Goal: Task Accomplishment & Management: Manage account settings

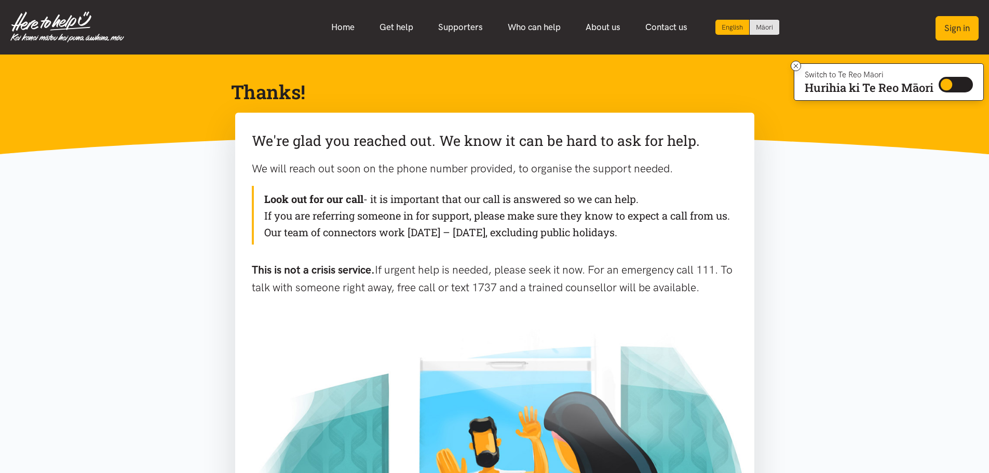
click at [952, 29] on button "Sign in" at bounding box center [957, 28] width 43 height 24
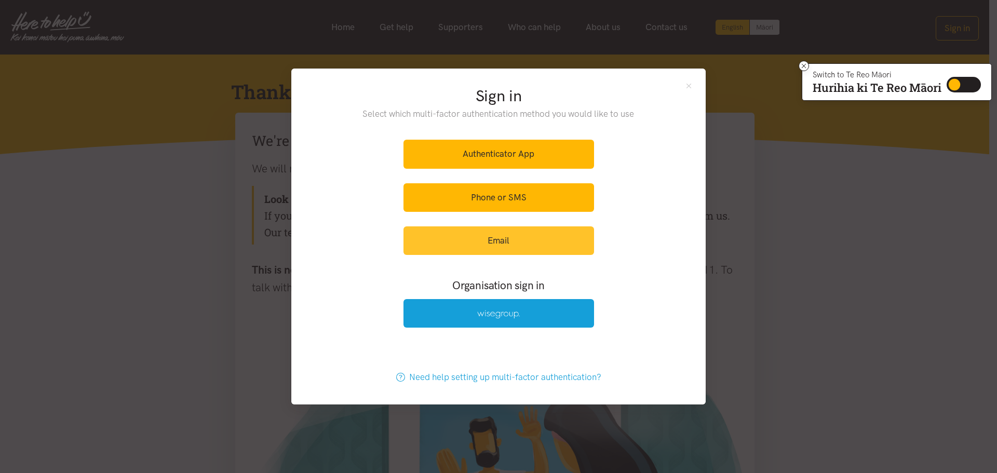
click at [497, 248] on link "Email" at bounding box center [498, 240] width 191 height 29
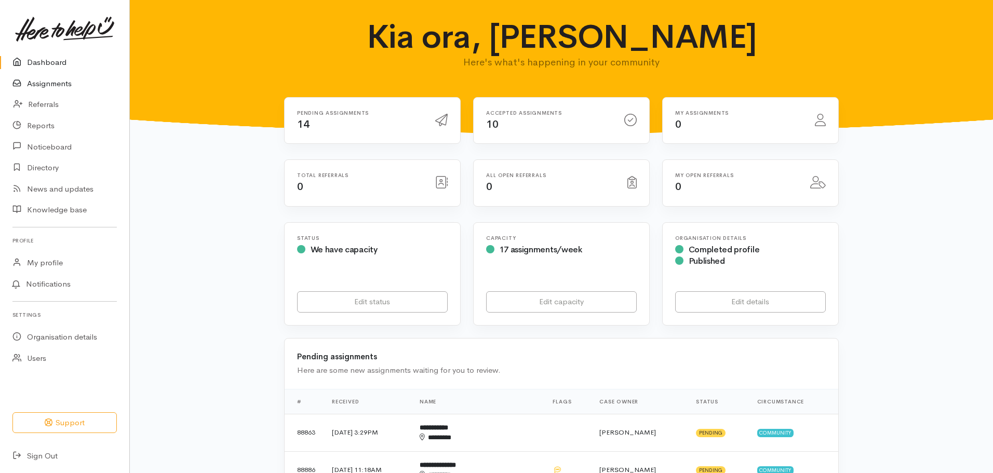
click at [65, 84] on link "Assignments" at bounding box center [64, 83] width 129 height 21
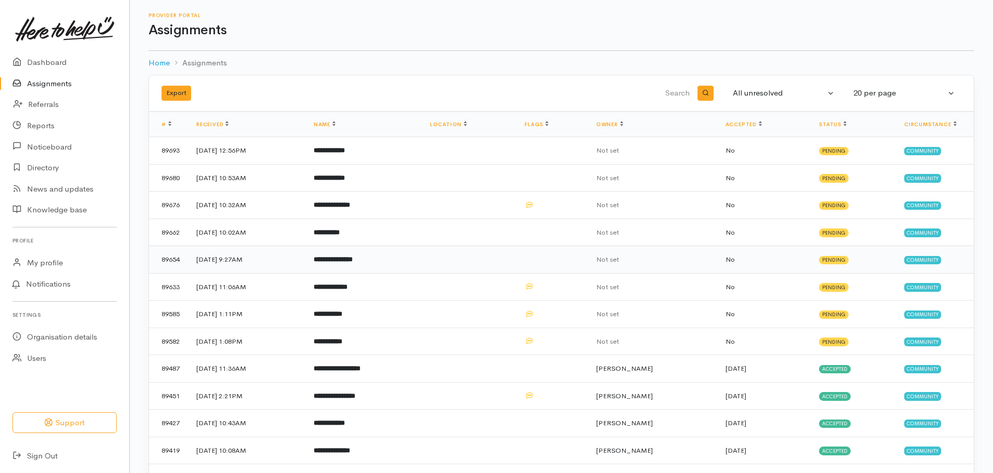
click at [422, 257] on td "**********" at bounding box center [363, 260] width 116 height 28
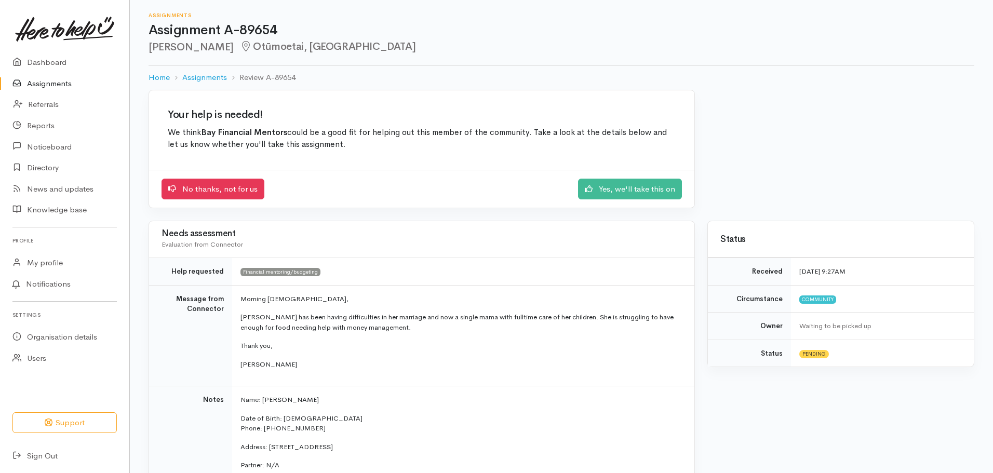
click at [55, 87] on link "Assignments" at bounding box center [64, 83] width 129 height 21
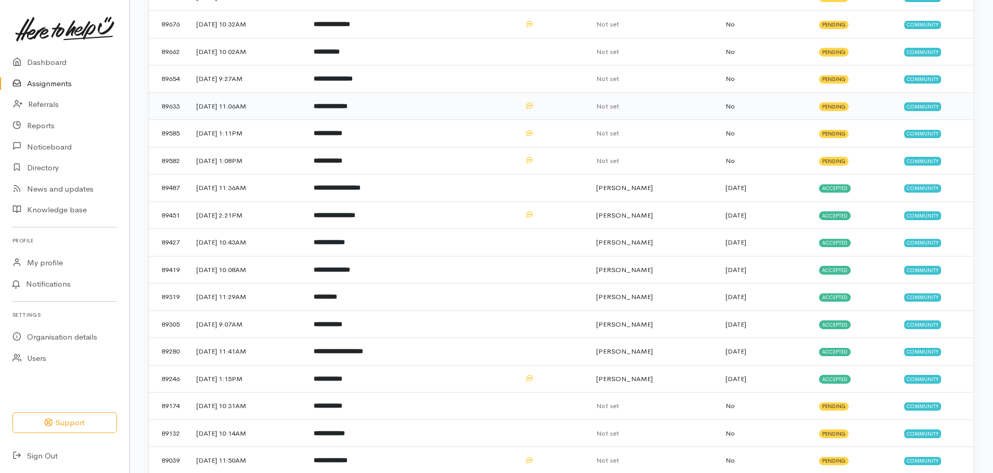
scroll to position [156, 0]
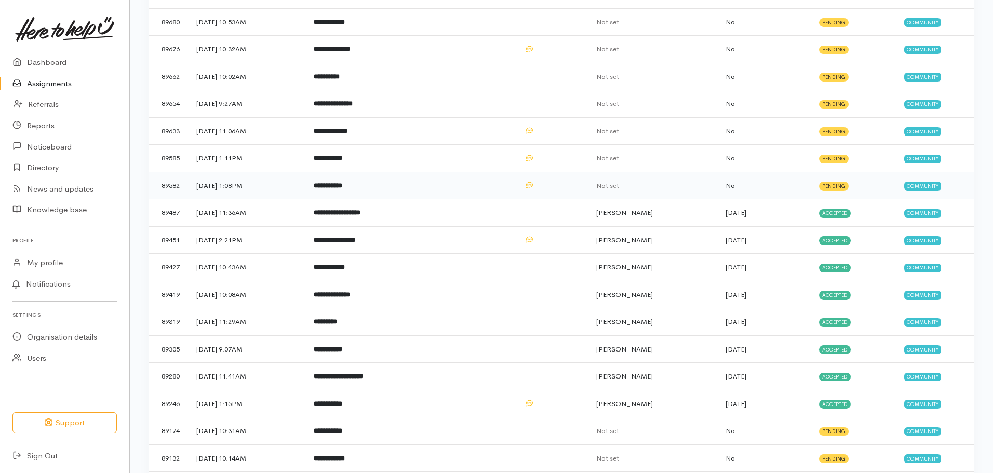
click at [401, 184] on td "**********" at bounding box center [363, 186] width 116 height 28
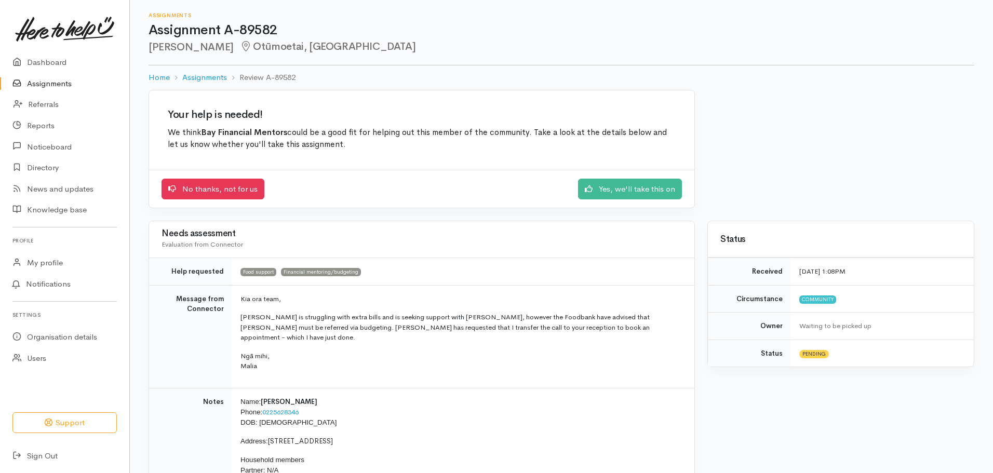
click at [64, 78] on link "Assignments" at bounding box center [64, 83] width 129 height 21
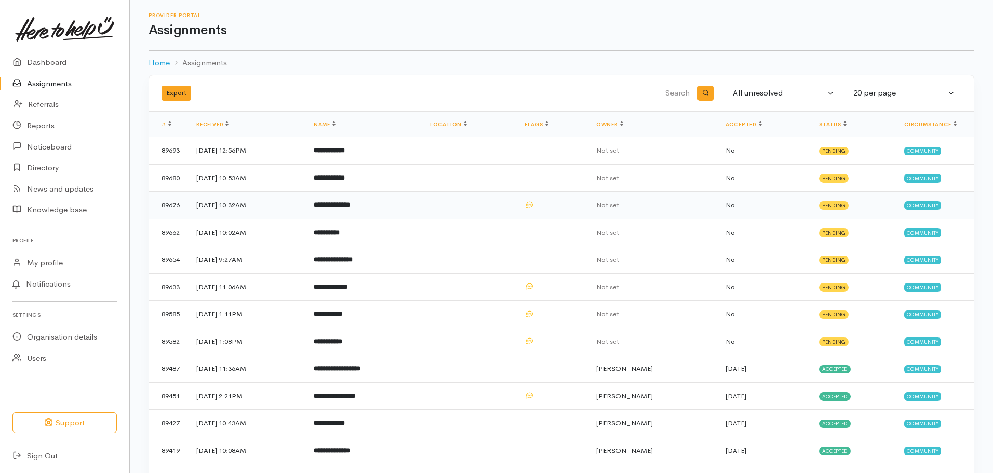
click at [422, 205] on td "**********" at bounding box center [363, 206] width 116 height 28
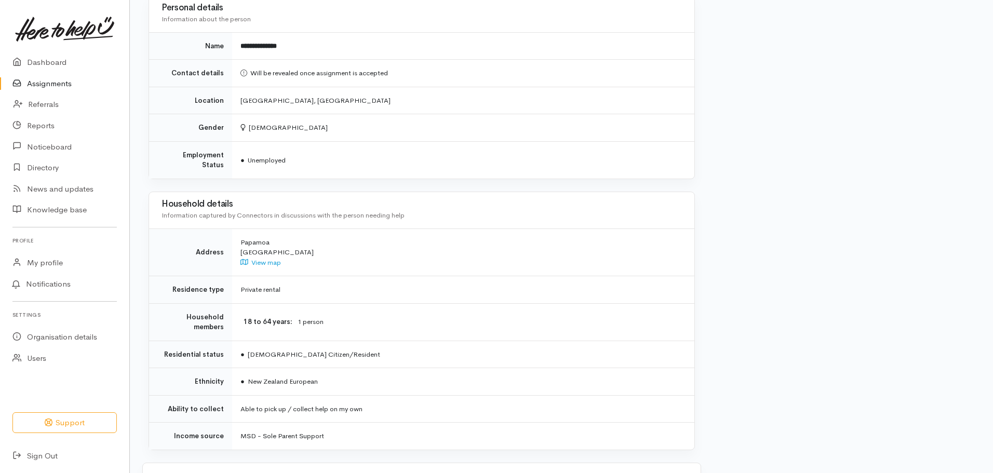
scroll to position [525, 0]
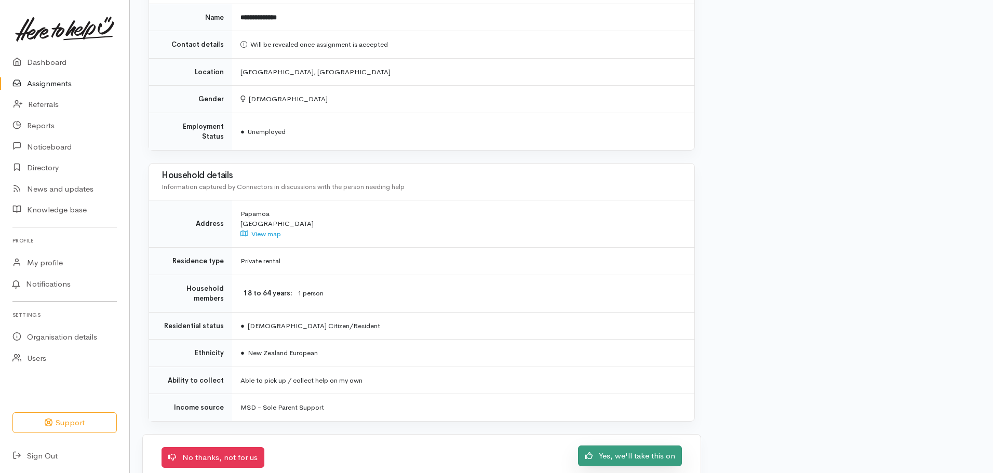
click at [603, 445] on link "Yes, we'll take this on" at bounding box center [630, 455] width 104 height 21
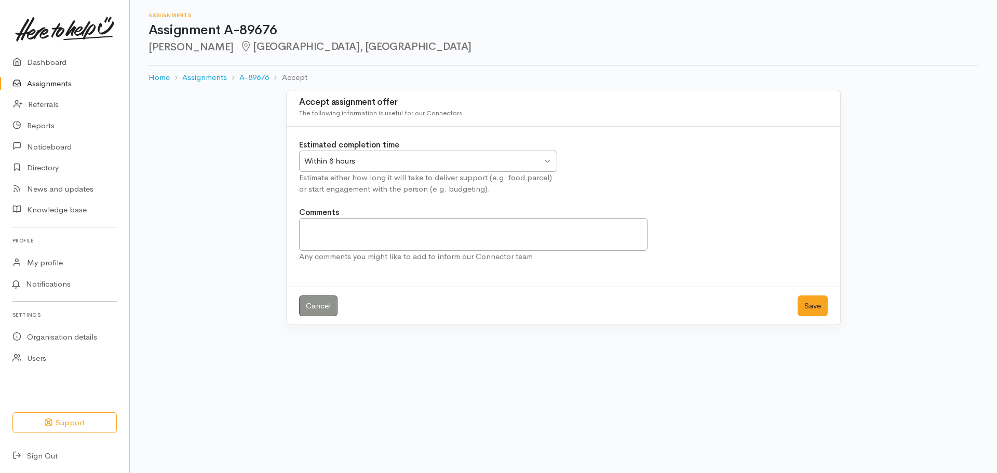
click at [391, 251] on div "Any comments you might like to add to inform our Connector team." at bounding box center [473, 257] width 348 height 12
click at [808, 308] on button "Save" at bounding box center [812, 305] width 30 height 21
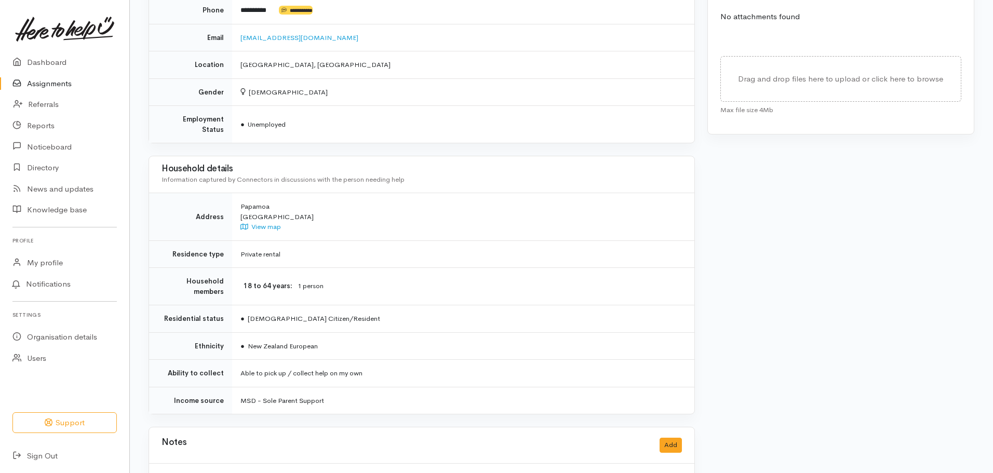
scroll to position [472, 0]
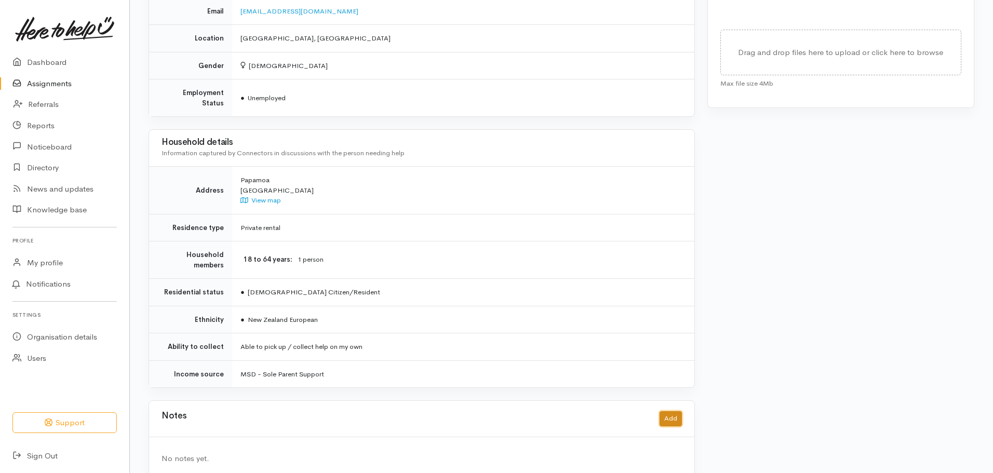
click at [673, 411] on button "Add" at bounding box center [670, 418] width 22 height 15
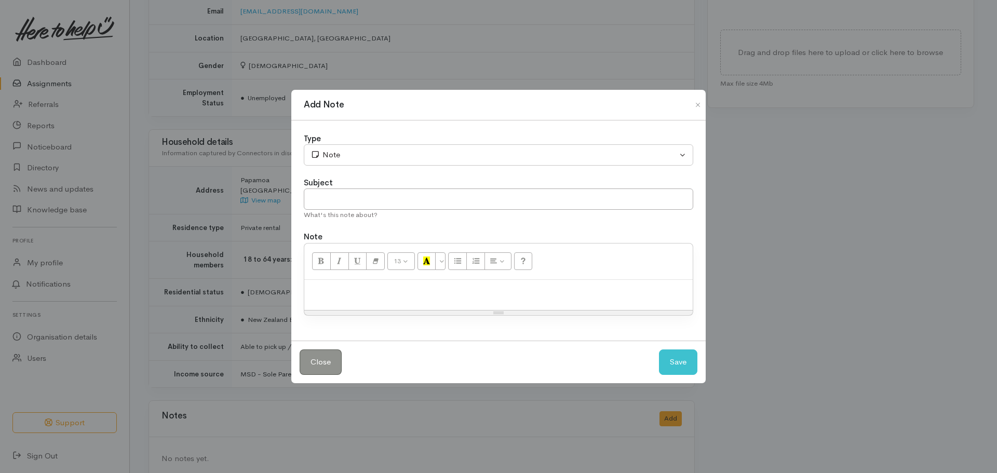
click at [423, 292] on p at bounding box center [498, 291] width 378 height 12
click at [681, 362] on button "Save" at bounding box center [678, 361] width 38 height 25
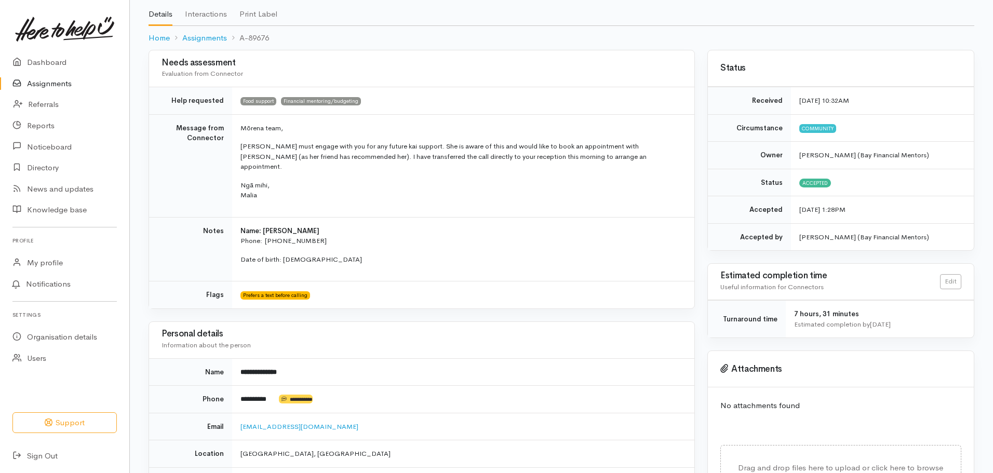
scroll to position [0, 0]
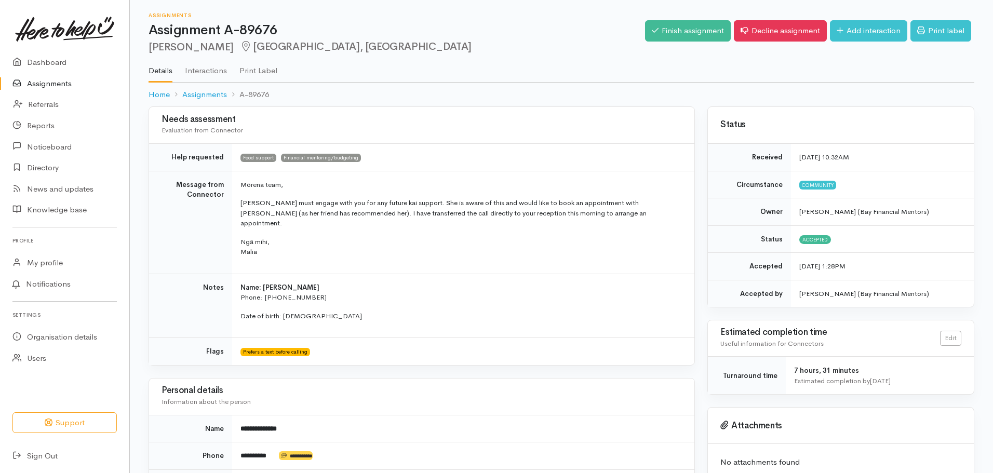
click at [80, 80] on link "Assignments" at bounding box center [64, 83] width 129 height 21
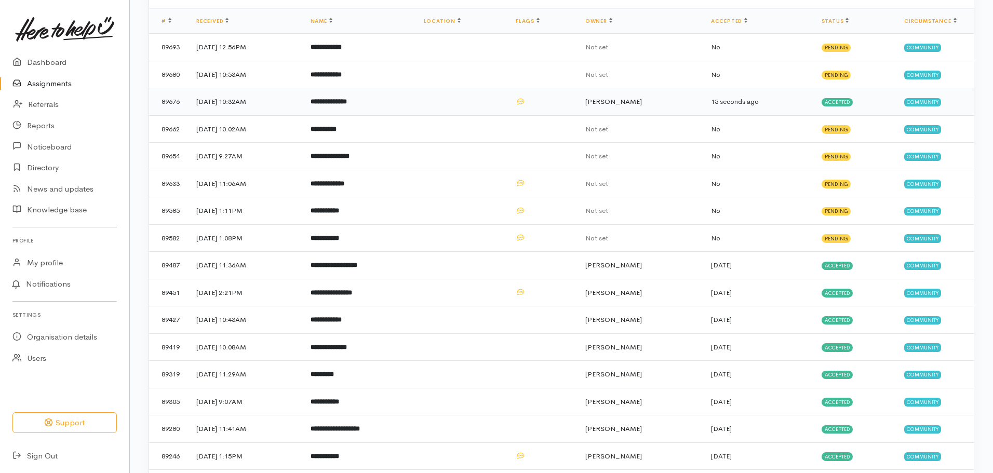
scroll to position [104, 0]
click at [403, 231] on td "**********" at bounding box center [358, 238] width 113 height 28
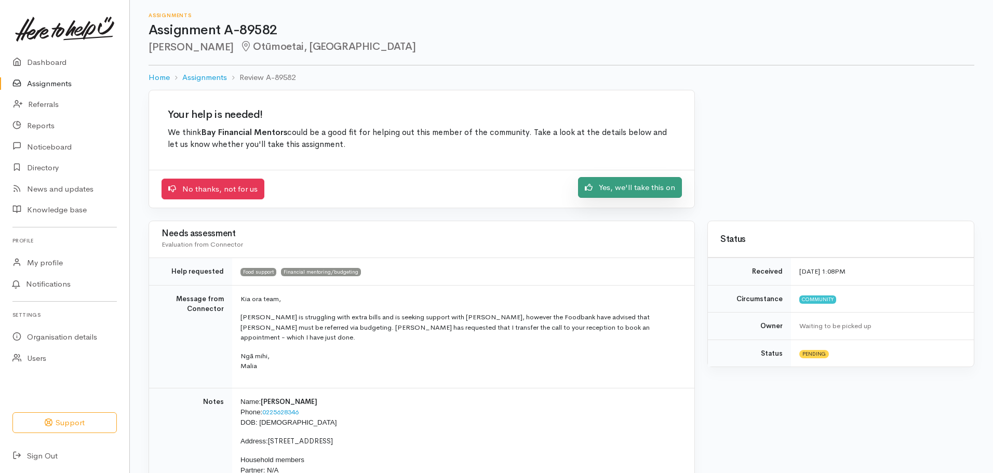
click at [592, 189] on icon at bounding box center [589, 187] width 8 height 7
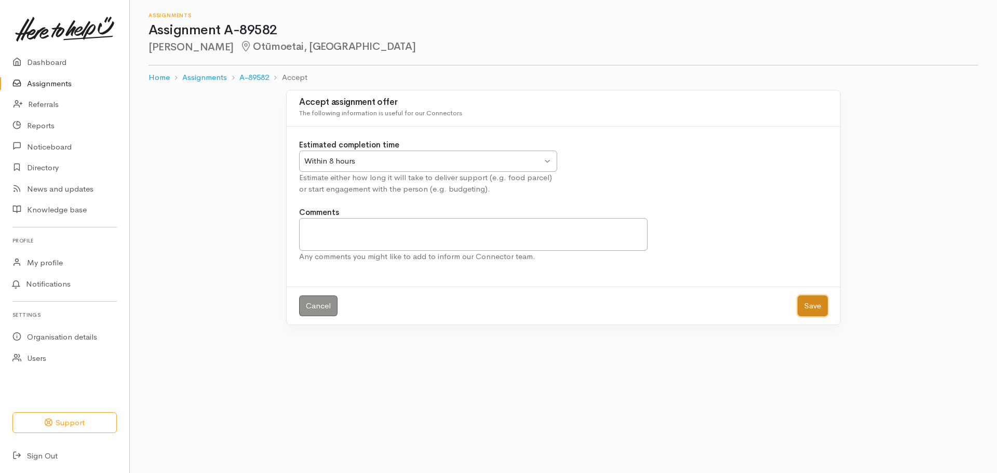
click at [810, 306] on button "Save" at bounding box center [812, 305] width 30 height 21
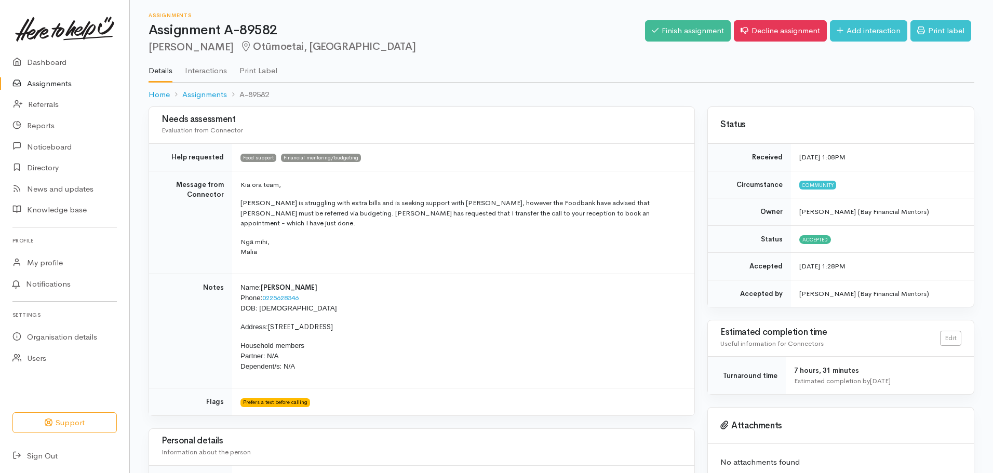
click at [44, 82] on link "Assignments" at bounding box center [64, 83] width 129 height 21
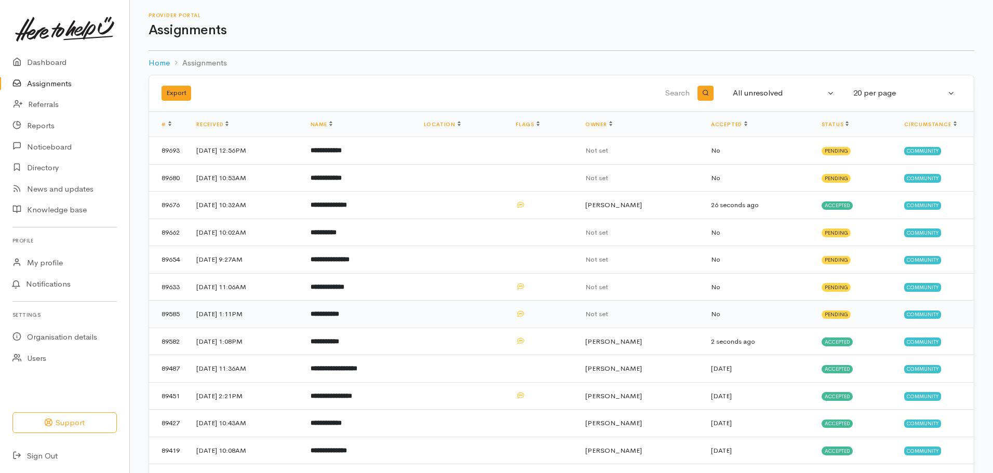
click at [415, 313] on td "**********" at bounding box center [358, 315] width 113 height 28
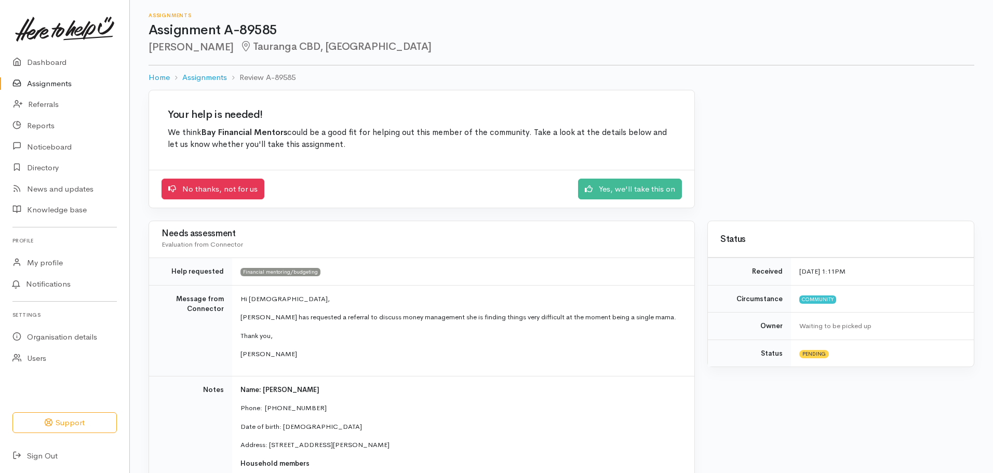
click at [63, 83] on link "Assignments" at bounding box center [64, 83] width 129 height 21
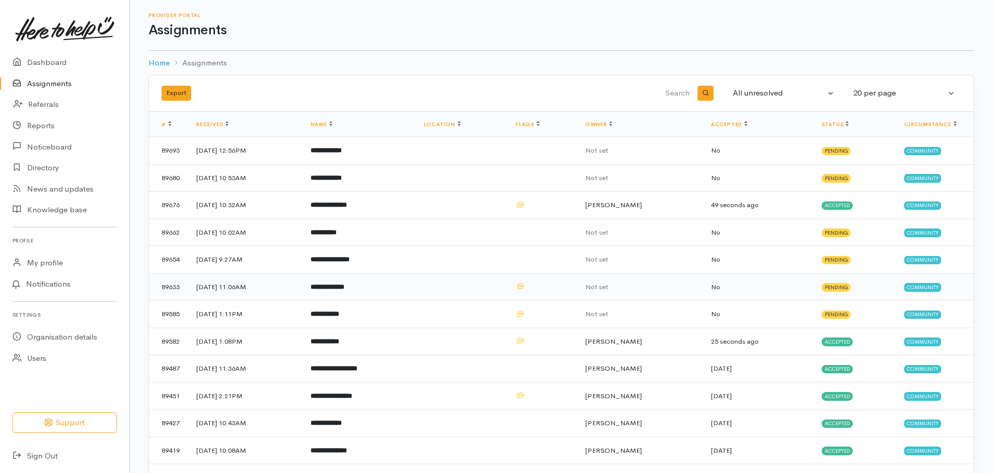
click at [415, 282] on td "**********" at bounding box center [358, 287] width 113 height 28
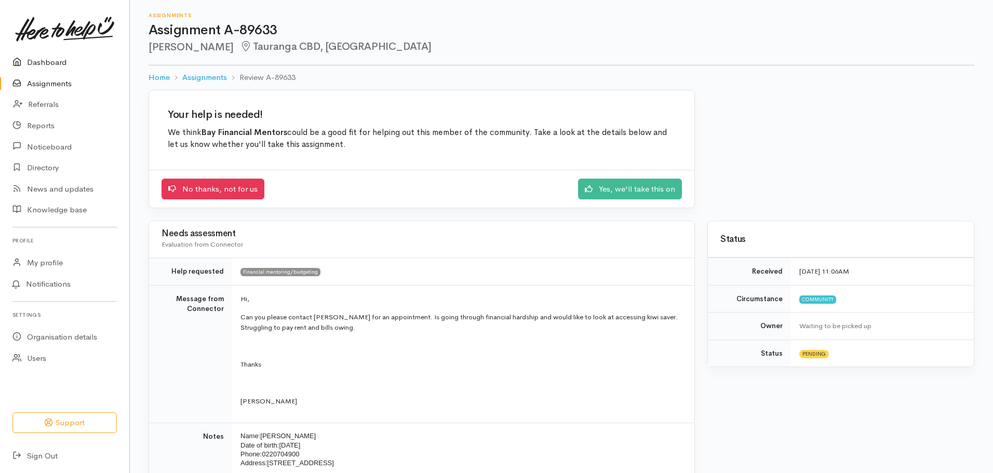
click at [45, 57] on link "Dashboard" at bounding box center [64, 62] width 129 height 21
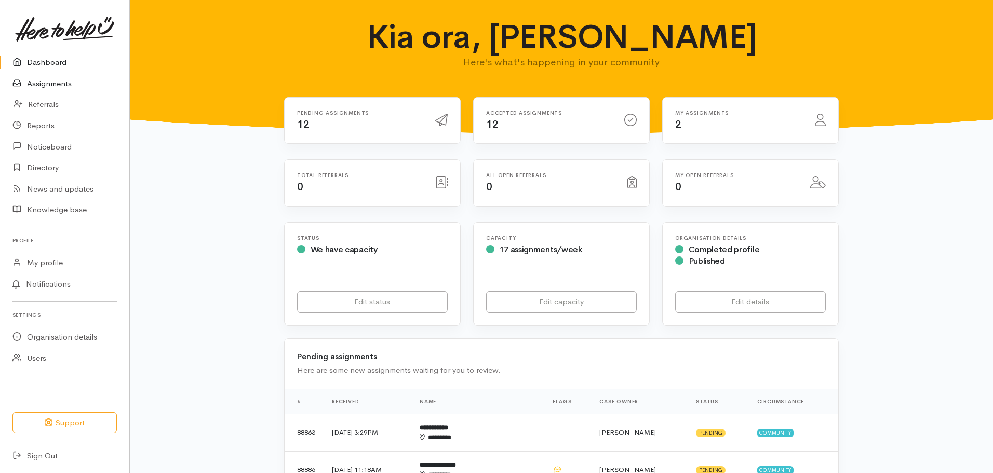
click at [67, 88] on link "Assignments" at bounding box center [64, 83] width 129 height 21
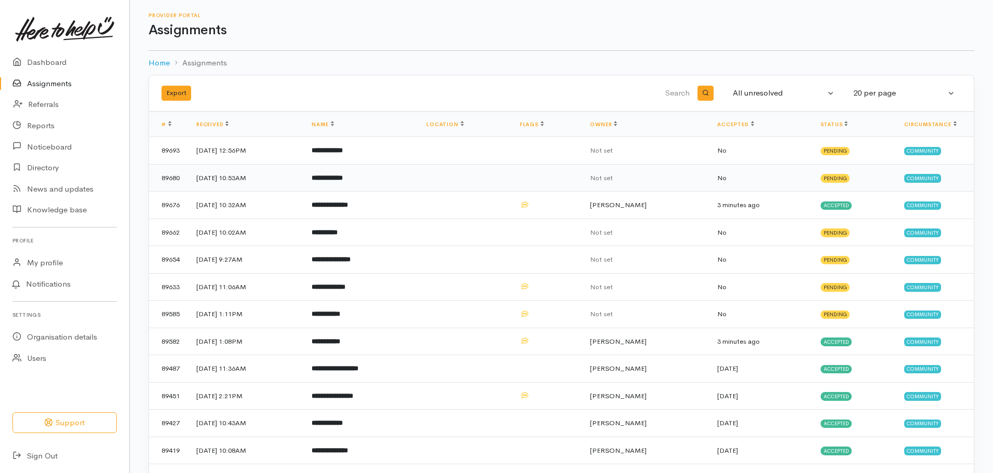
click at [418, 171] on td "**********" at bounding box center [360, 178] width 115 height 28
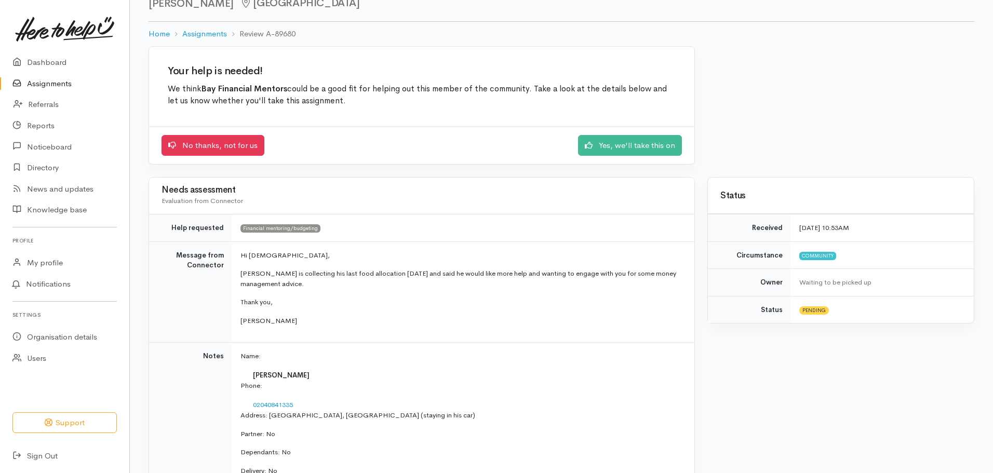
scroll to position [104, 0]
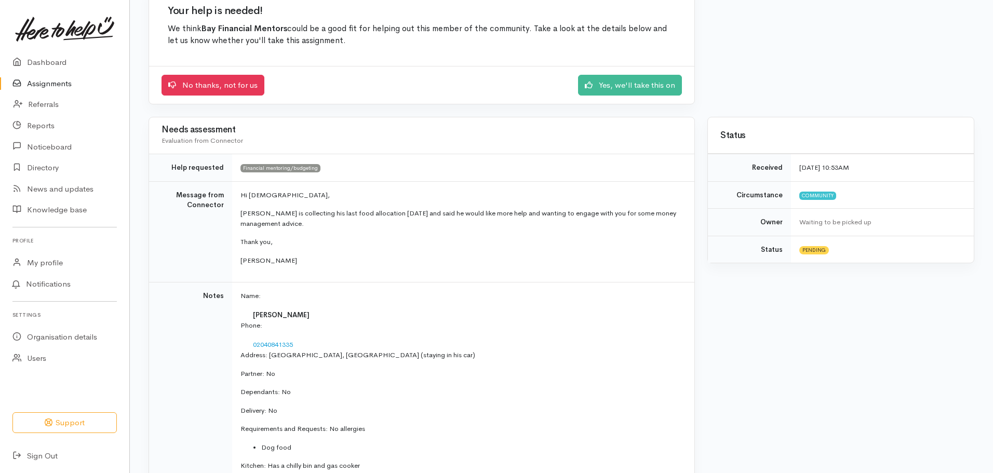
click at [58, 86] on link "Assignments" at bounding box center [64, 83] width 129 height 21
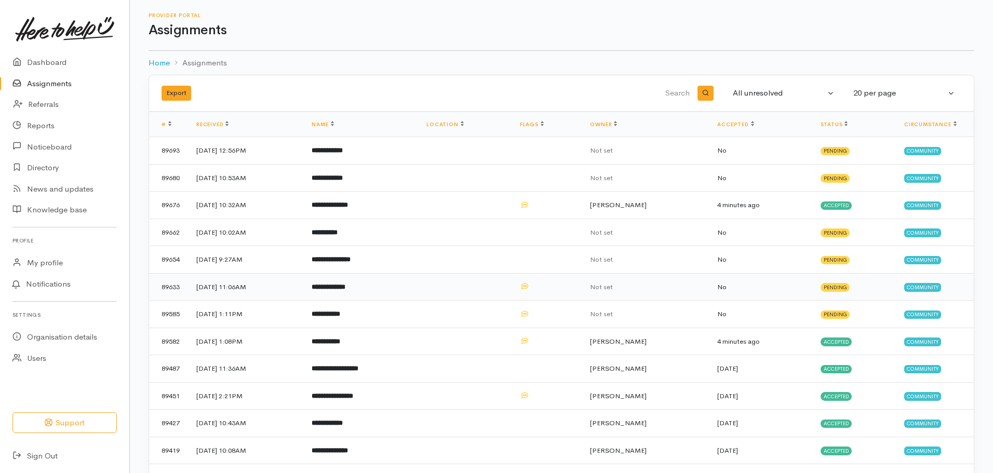
click at [395, 285] on td "**********" at bounding box center [360, 287] width 115 height 28
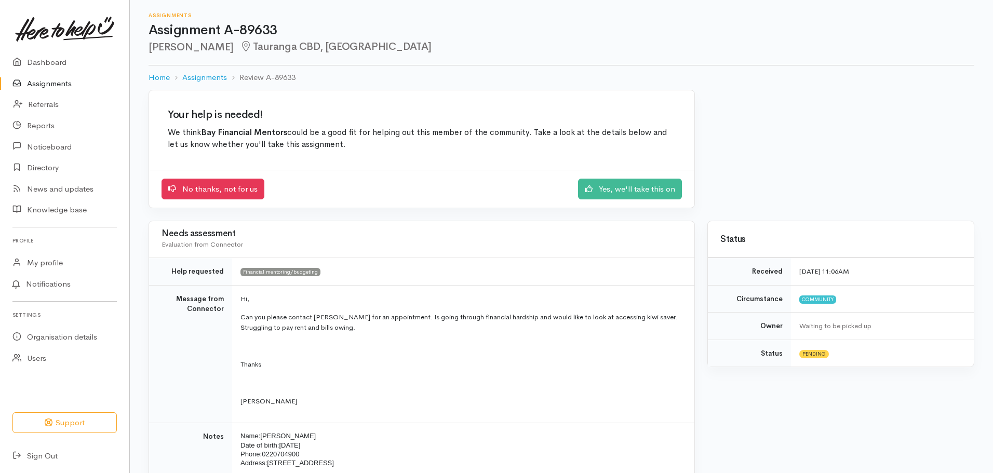
click at [800, 321] on div "Waiting to be picked up" at bounding box center [880, 326] width 162 height 10
click at [605, 193] on link "Yes, we'll take this on" at bounding box center [630, 187] width 104 height 21
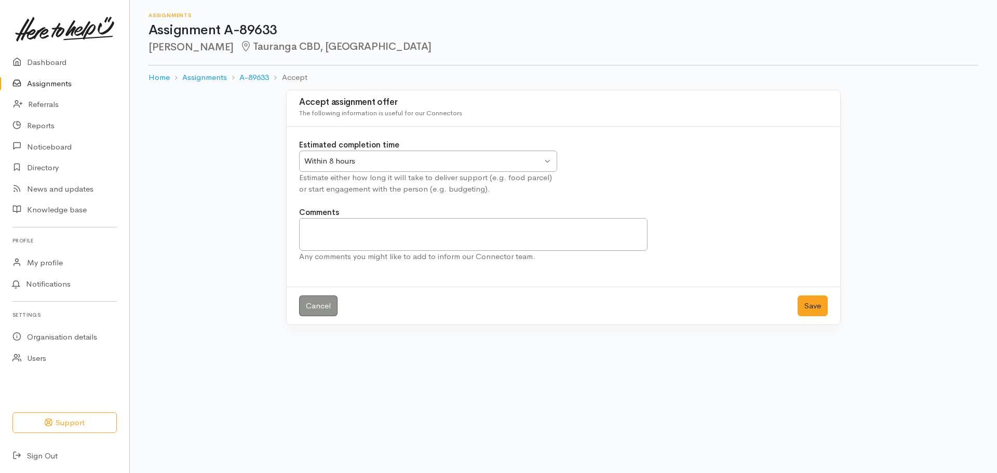
click at [461, 251] on div "Any comments you might like to add to inform our Connector team." at bounding box center [473, 257] width 348 height 12
click at [459, 242] on textarea "Comments" at bounding box center [473, 234] width 348 height 33
type textarea "Tried to contact on 13 Oct - no answer"
click at [817, 309] on button "Save" at bounding box center [812, 305] width 30 height 21
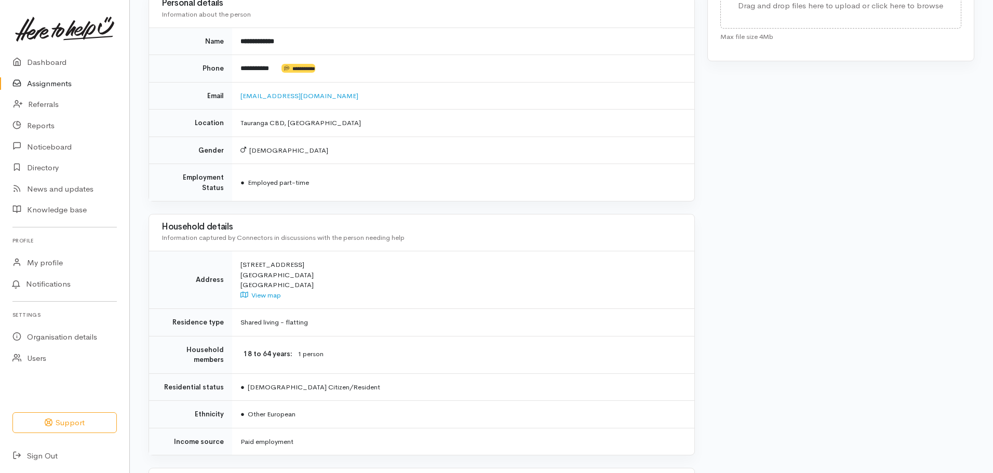
scroll to position [596, 0]
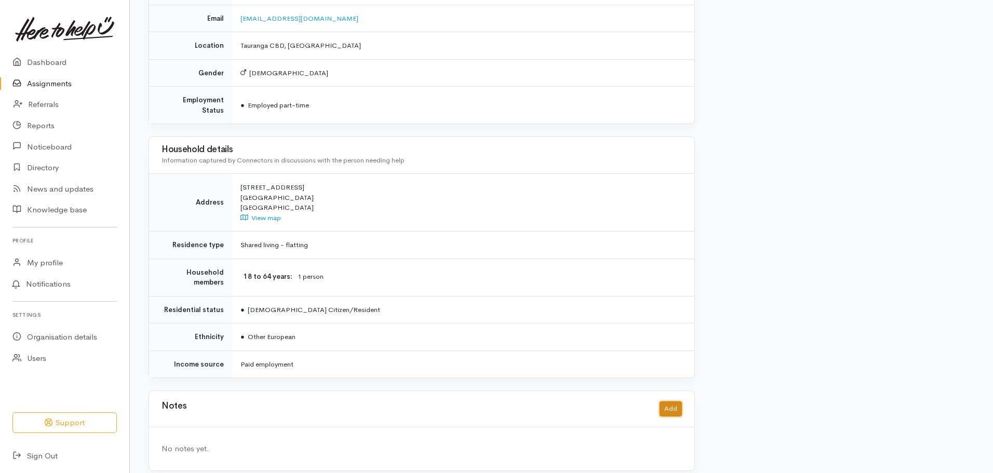
click at [676, 401] on button "Add" at bounding box center [670, 408] width 22 height 15
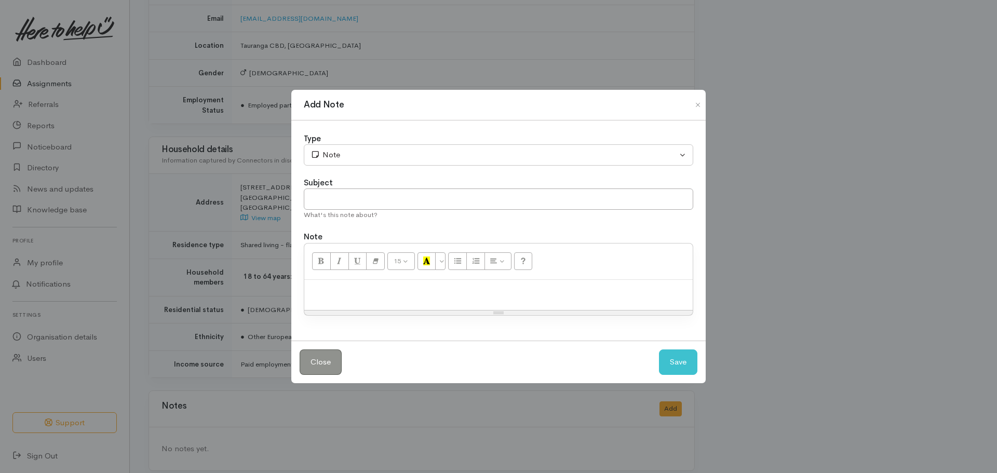
click at [420, 295] on p at bounding box center [498, 291] width 378 height 12
click at [672, 367] on button "Save" at bounding box center [678, 361] width 38 height 25
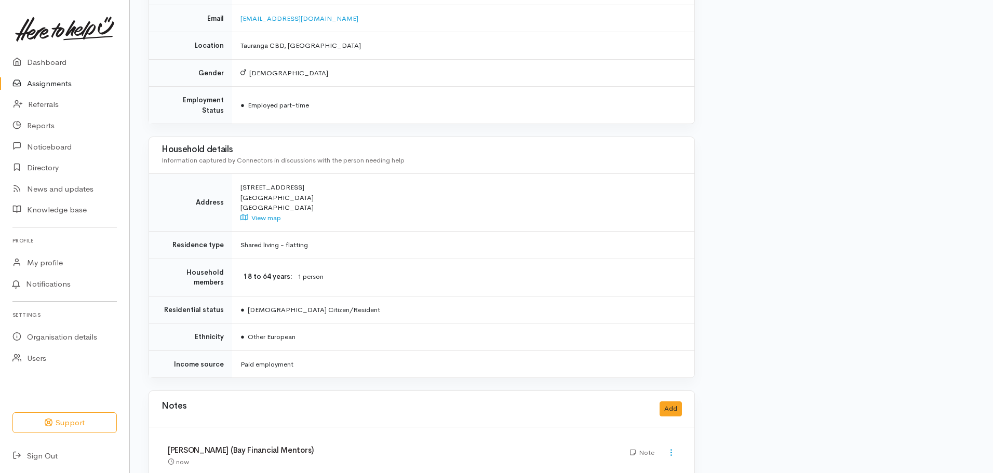
drag, startPoint x: 82, startPoint y: 82, endPoint x: 93, endPoint y: 82, distance: 11.4
click at [82, 82] on link "Assignments" at bounding box center [64, 83] width 129 height 21
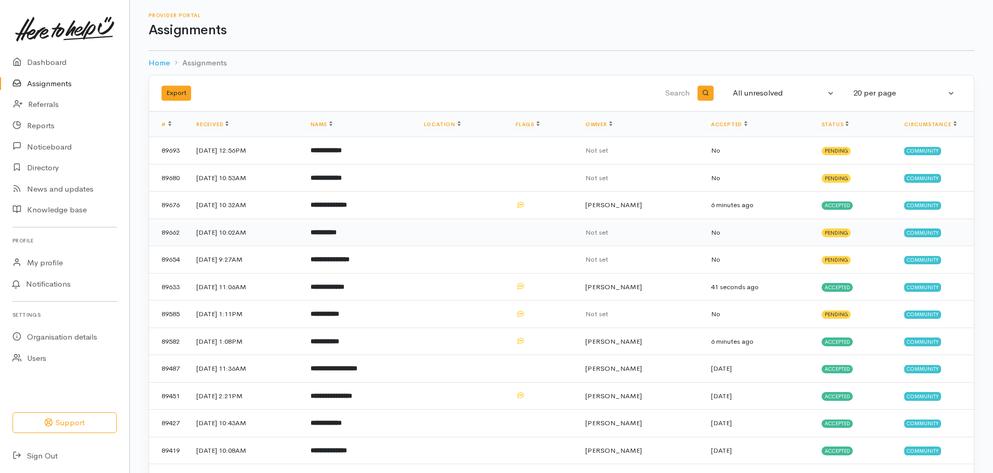
click at [415, 228] on td "**********" at bounding box center [358, 233] width 113 height 28
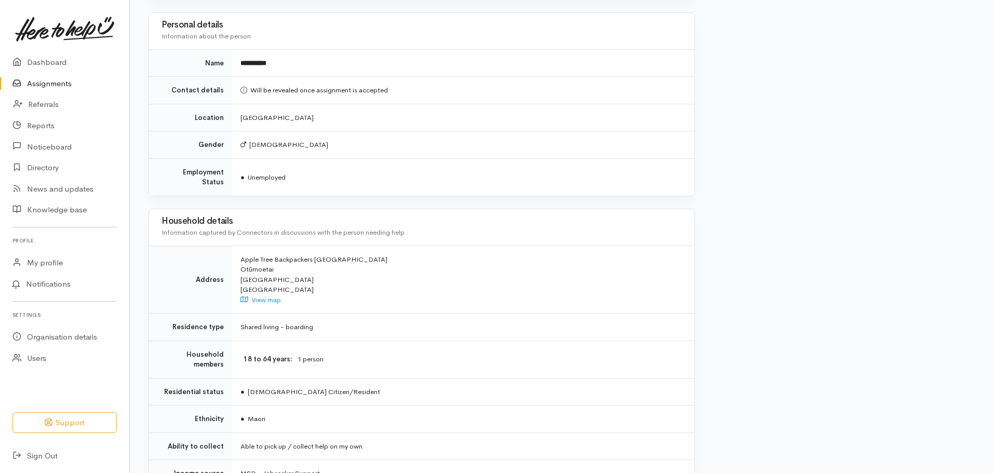
scroll to position [549, 0]
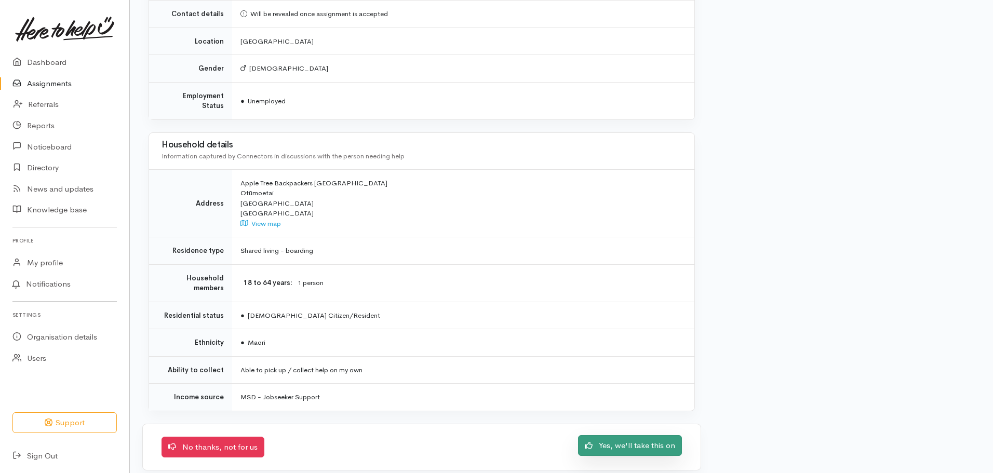
click at [654, 435] on link "Yes, we'll take this on" at bounding box center [630, 445] width 104 height 21
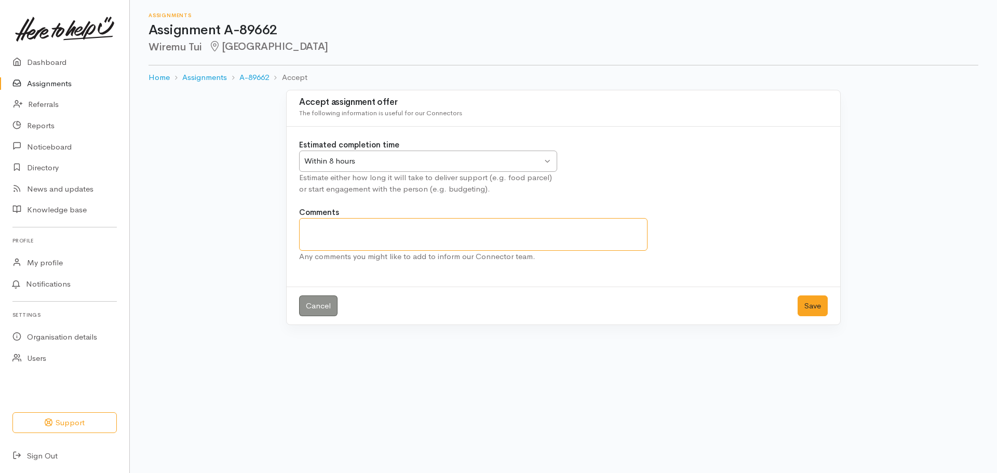
click at [317, 233] on textarea "Comments" at bounding box center [473, 234] width 348 height 33
type textarea "Tried to call okn 13 Oct 25 - no answer"
click at [803, 308] on button "Save" at bounding box center [812, 305] width 30 height 21
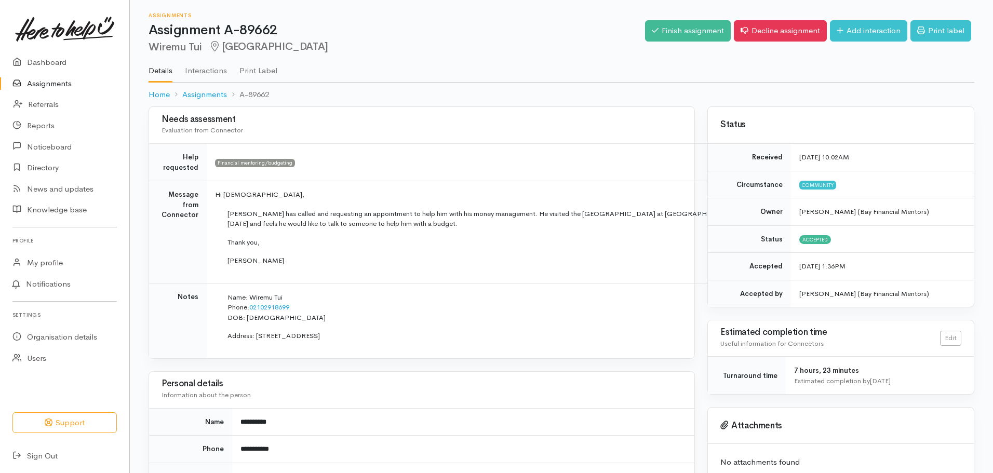
click at [58, 89] on link "Assignments" at bounding box center [64, 83] width 129 height 21
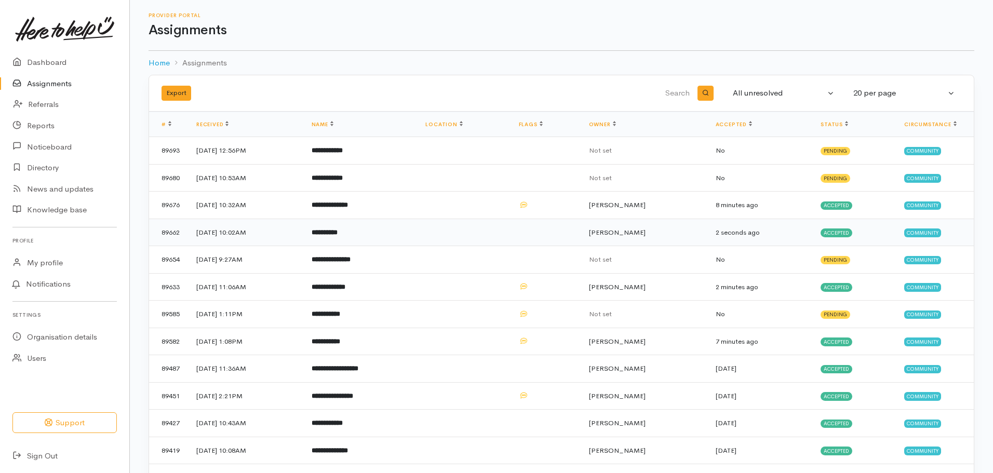
click at [417, 234] on td "**********" at bounding box center [360, 233] width 114 height 28
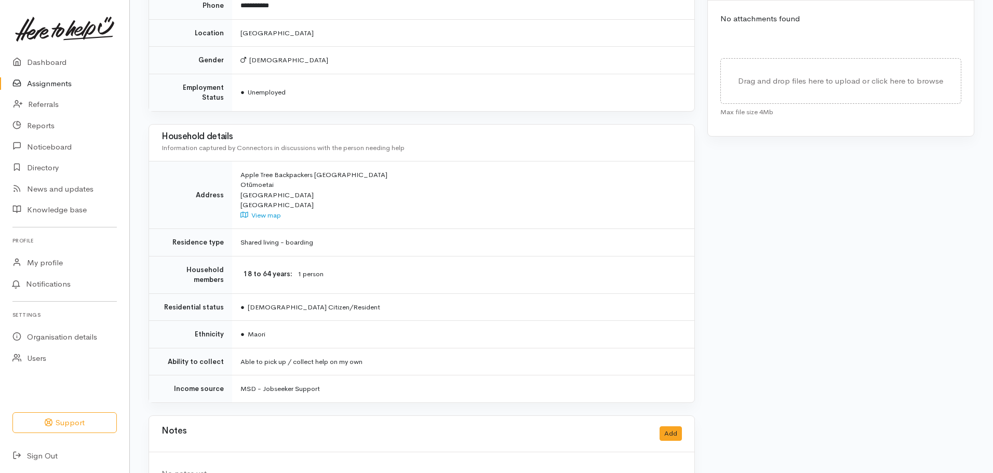
scroll to position [468, 0]
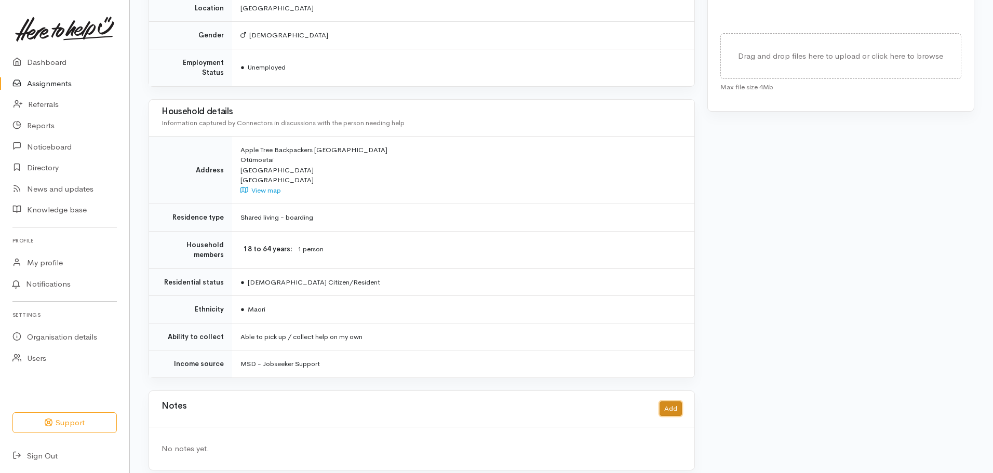
click at [676, 401] on button "Add" at bounding box center [670, 408] width 22 height 15
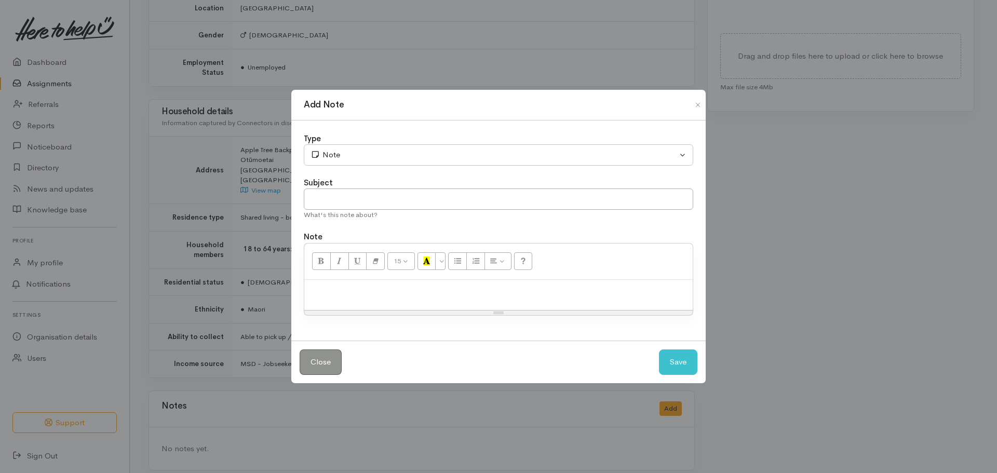
click at [398, 294] on p at bounding box center [498, 291] width 378 height 12
click at [684, 357] on button "Save" at bounding box center [678, 361] width 38 height 25
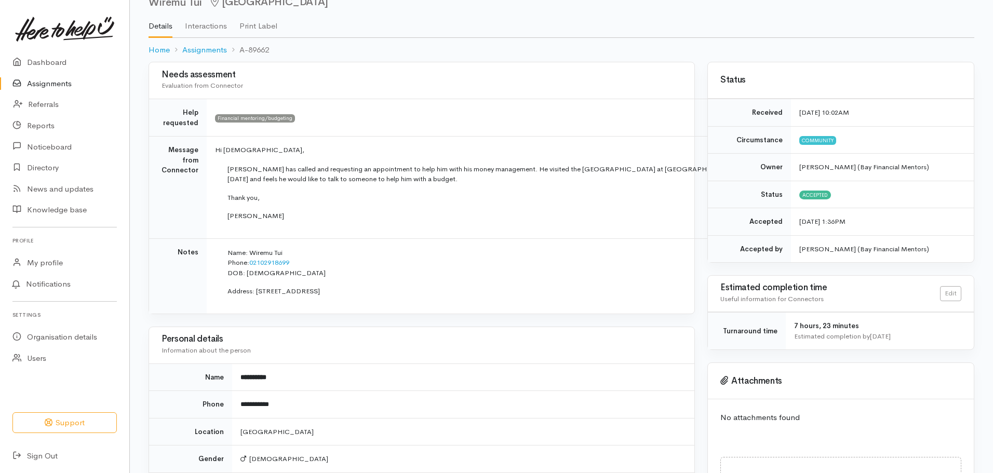
scroll to position [0, 0]
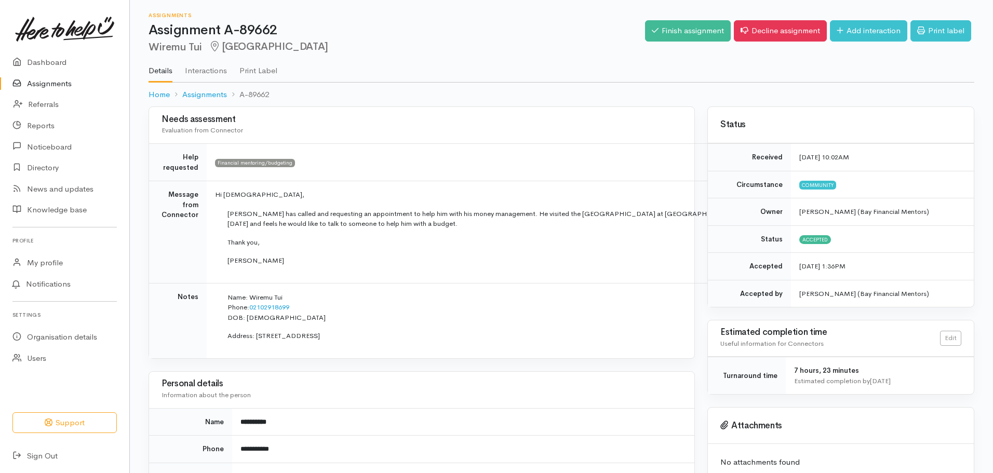
click at [56, 77] on link "Assignments" at bounding box center [64, 83] width 129 height 21
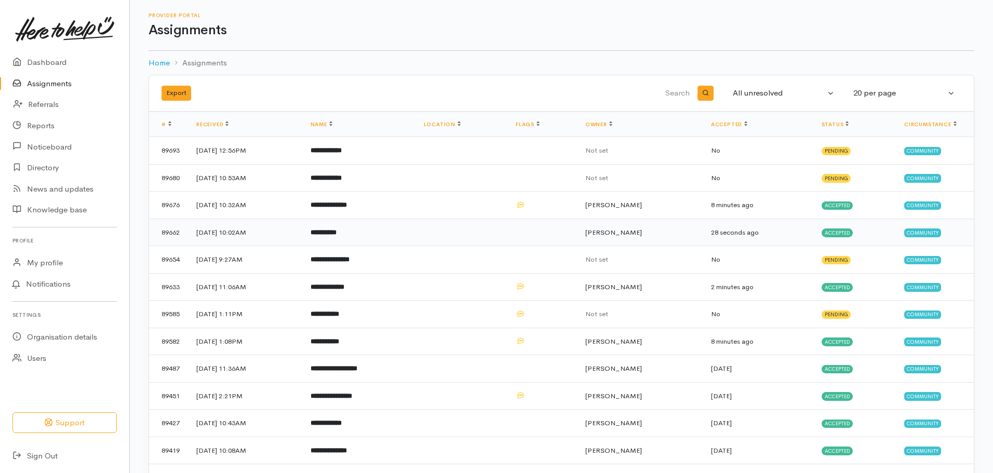
click at [415, 226] on td "**********" at bounding box center [358, 233] width 113 height 28
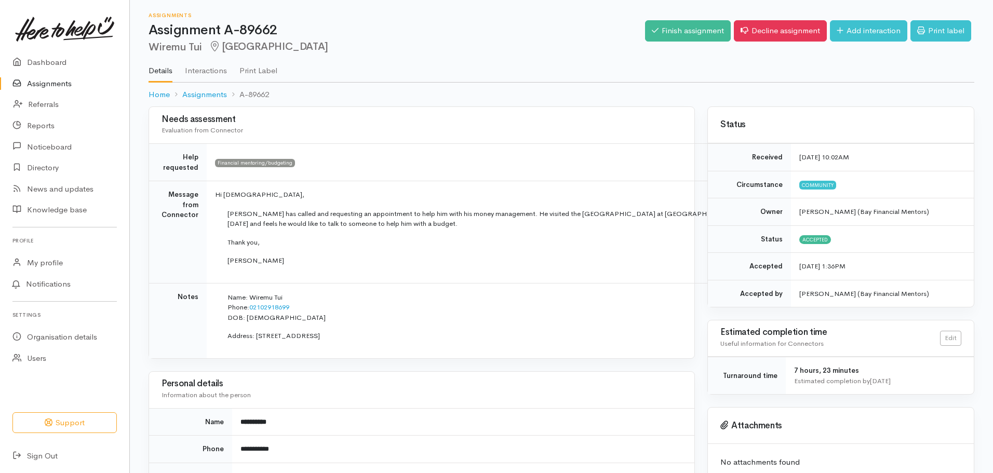
click at [44, 82] on link "Assignments" at bounding box center [64, 83] width 129 height 21
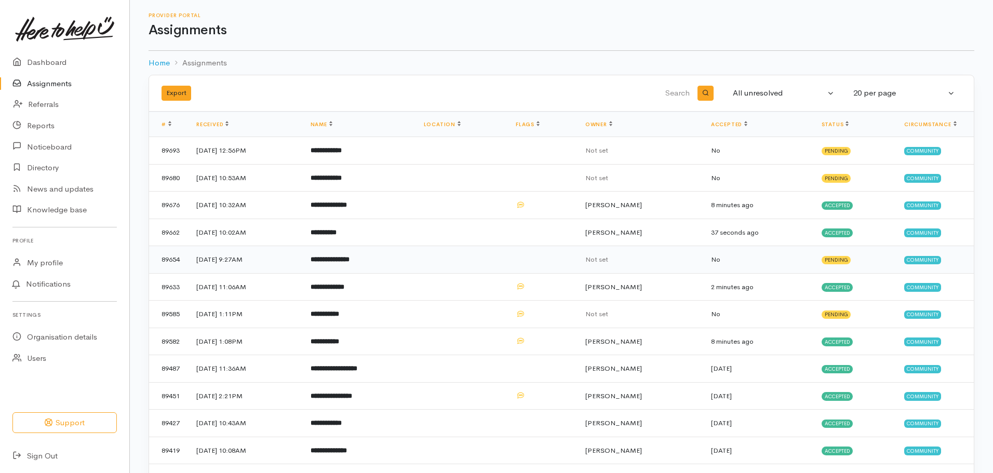
click at [409, 260] on td "**********" at bounding box center [358, 260] width 113 height 28
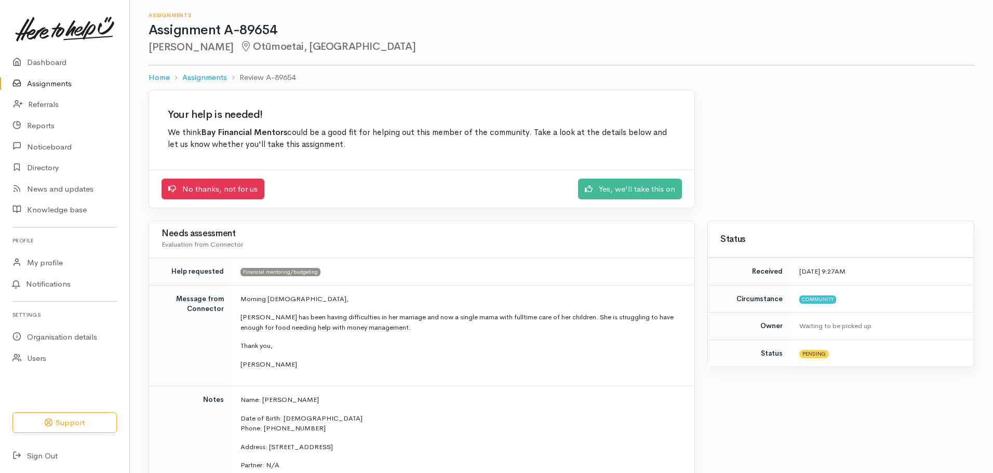
click at [48, 79] on link "Assignments" at bounding box center [64, 83] width 129 height 21
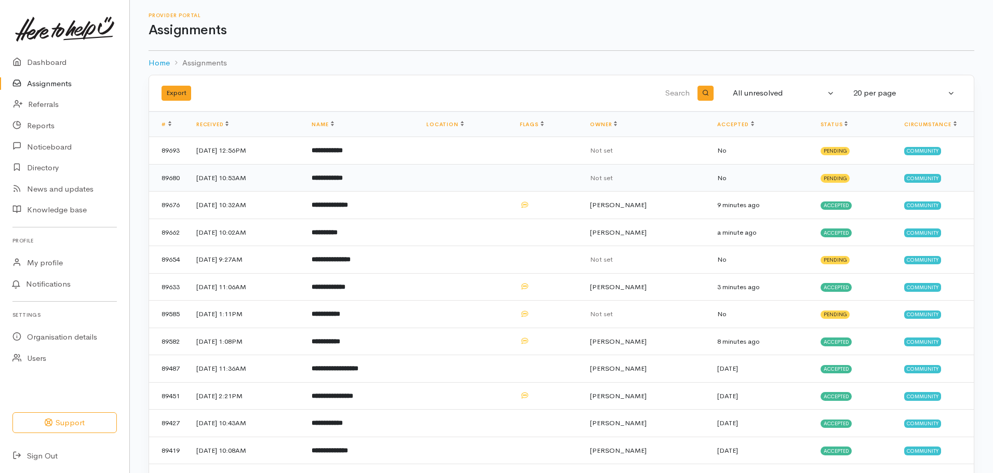
click at [418, 174] on td "**********" at bounding box center [360, 178] width 115 height 28
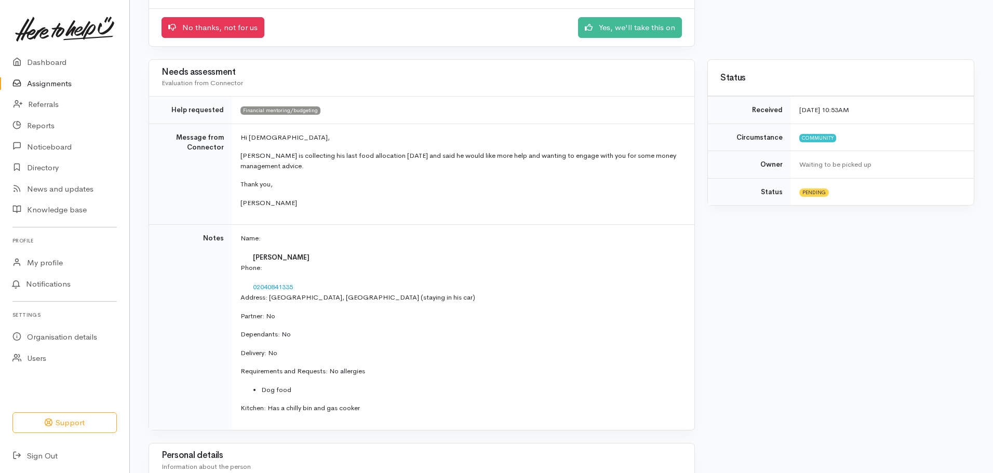
scroll to position [139, 0]
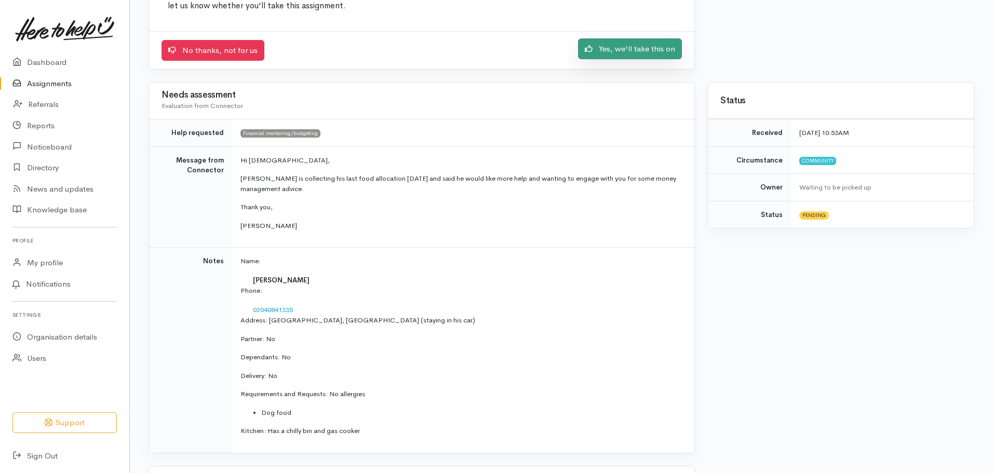
click at [597, 45] on link "Yes, we'll take this on" at bounding box center [630, 48] width 104 height 21
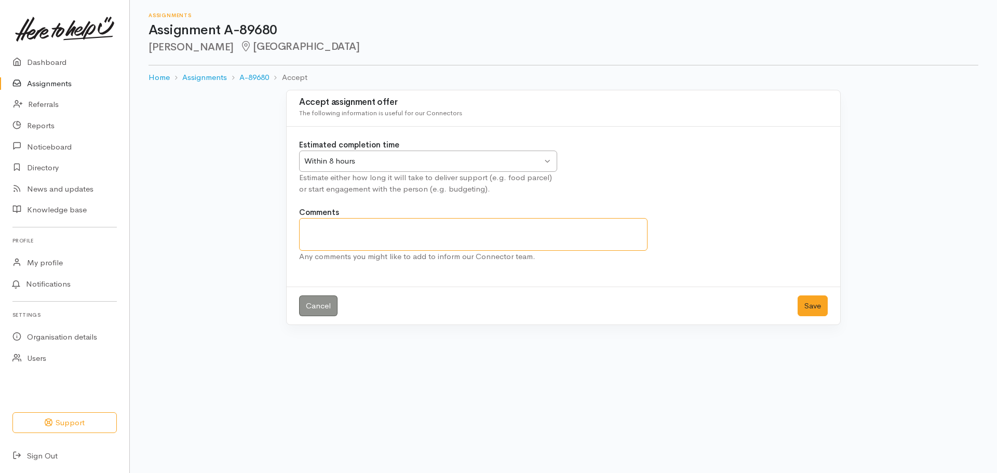
click at [425, 240] on textarea "Comments" at bounding box center [473, 234] width 348 height 33
click at [809, 303] on button "Save" at bounding box center [812, 305] width 30 height 21
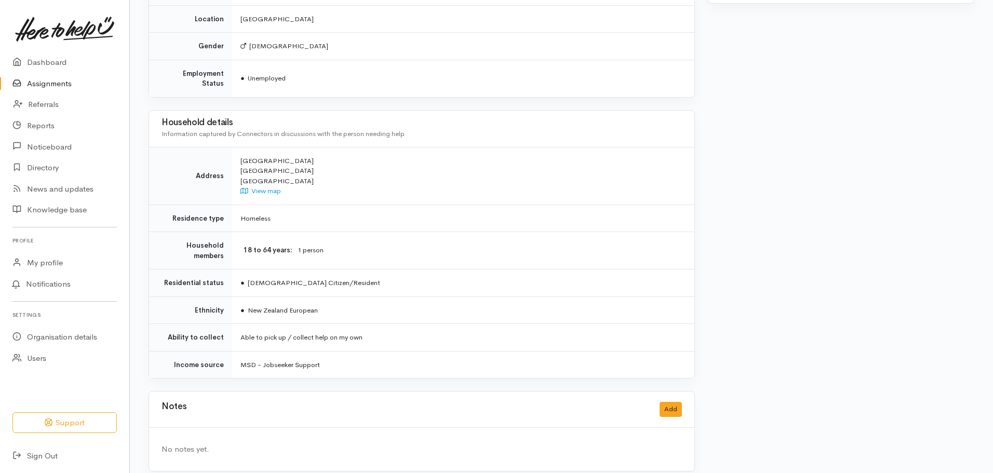
scroll to position [577, 0]
click at [666, 401] on button "Add" at bounding box center [670, 408] width 22 height 15
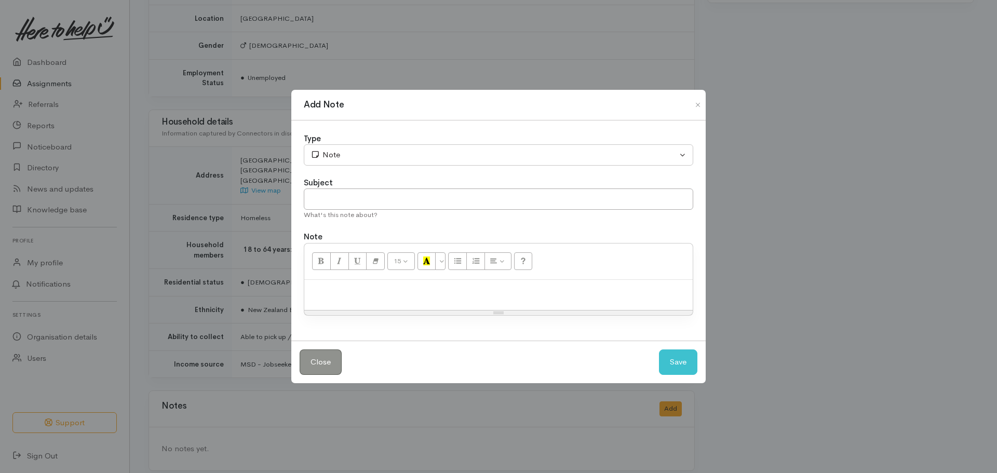
click at [364, 287] on p at bounding box center [498, 291] width 378 height 12
click at [687, 361] on button "Save" at bounding box center [678, 361] width 38 height 25
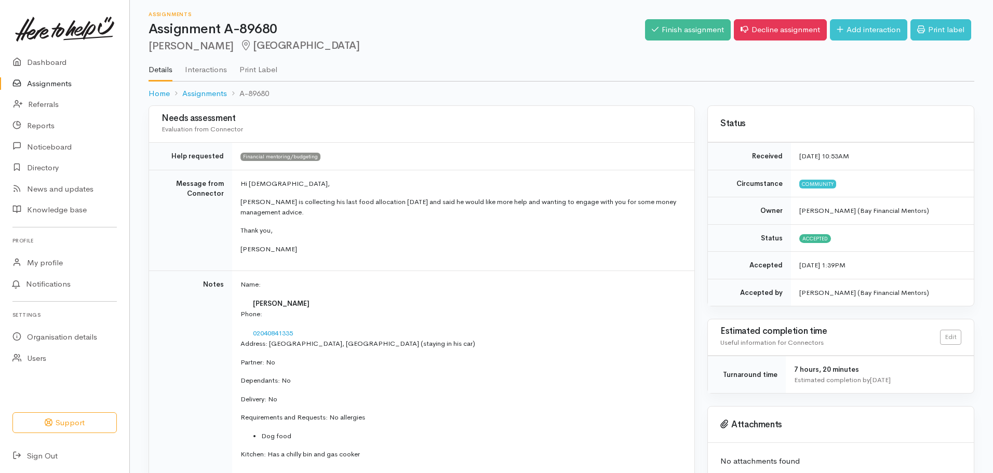
scroll to position [0, 0]
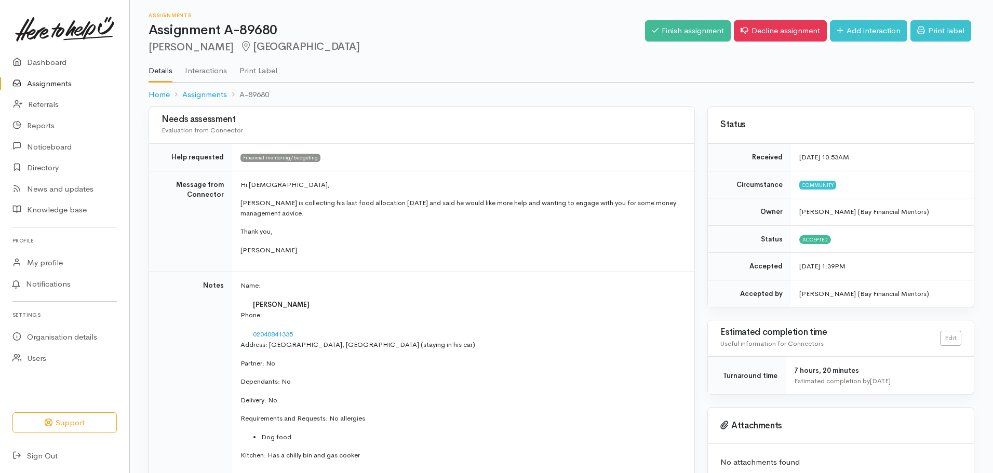
click at [96, 81] on link "Assignments" at bounding box center [64, 83] width 129 height 21
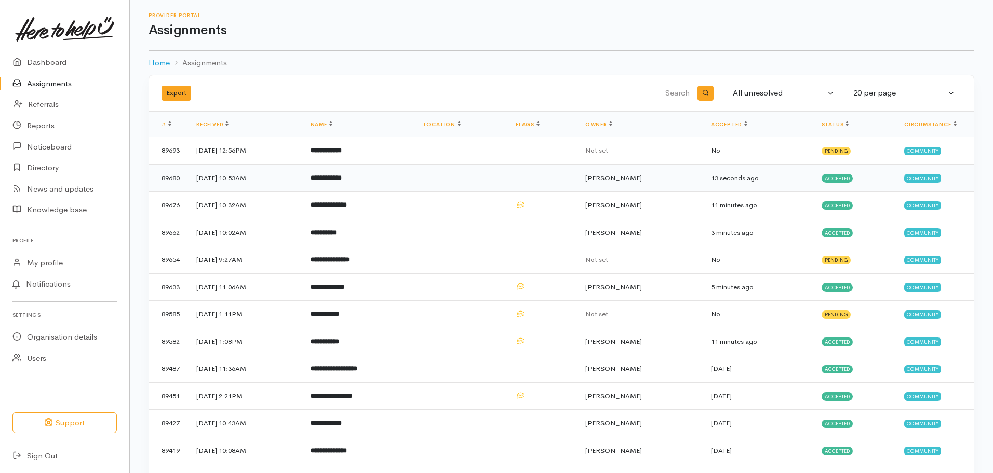
click at [505, 177] on td at bounding box center [461, 178] width 92 height 28
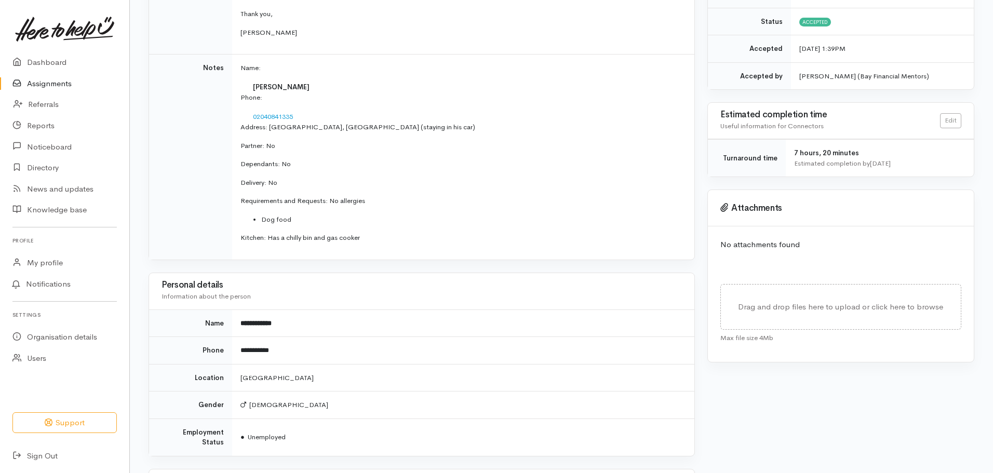
scroll to position [98, 0]
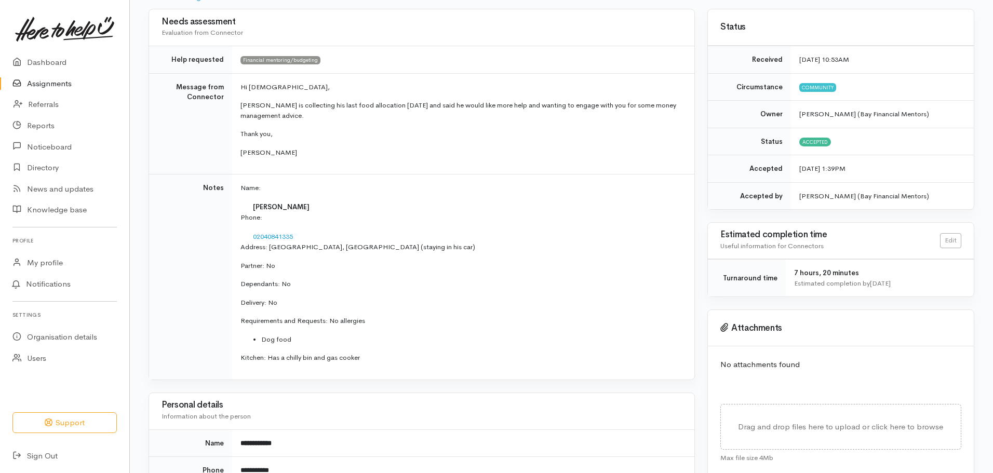
click at [70, 89] on link "Assignments" at bounding box center [64, 83] width 129 height 21
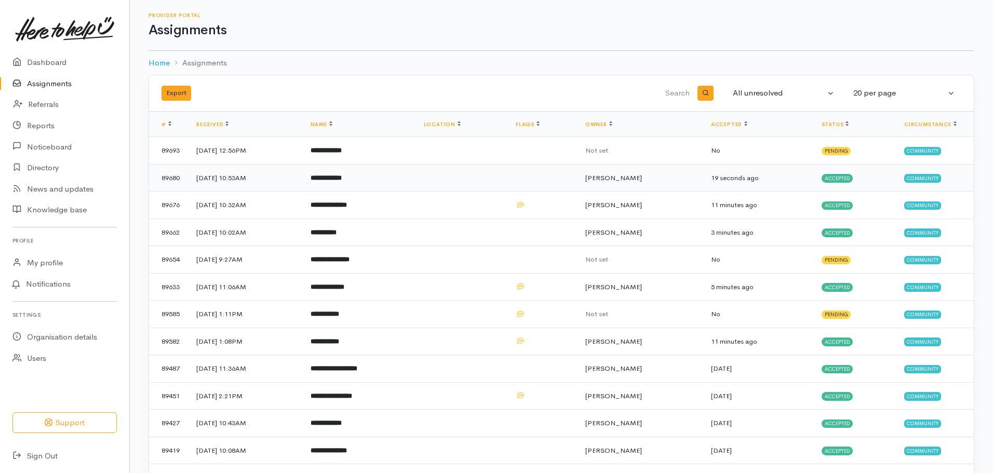
click at [415, 179] on td "**********" at bounding box center [358, 178] width 113 height 28
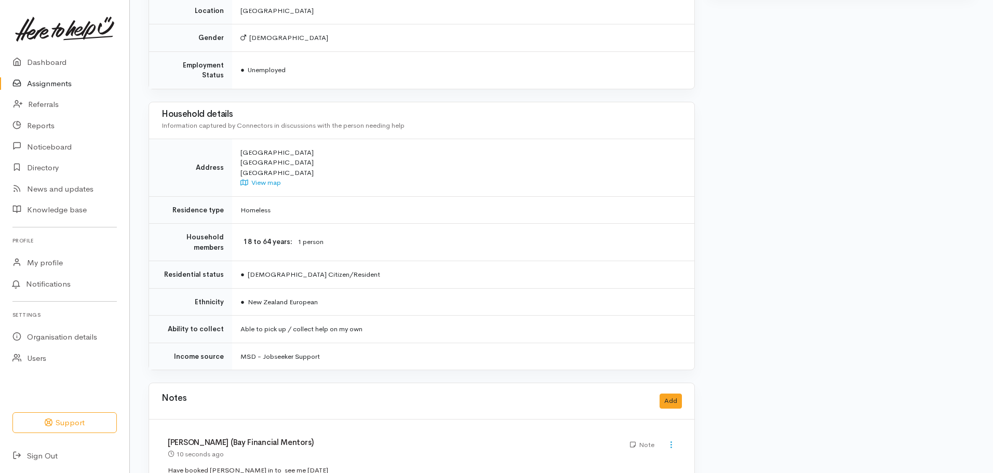
scroll to position [617, 0]
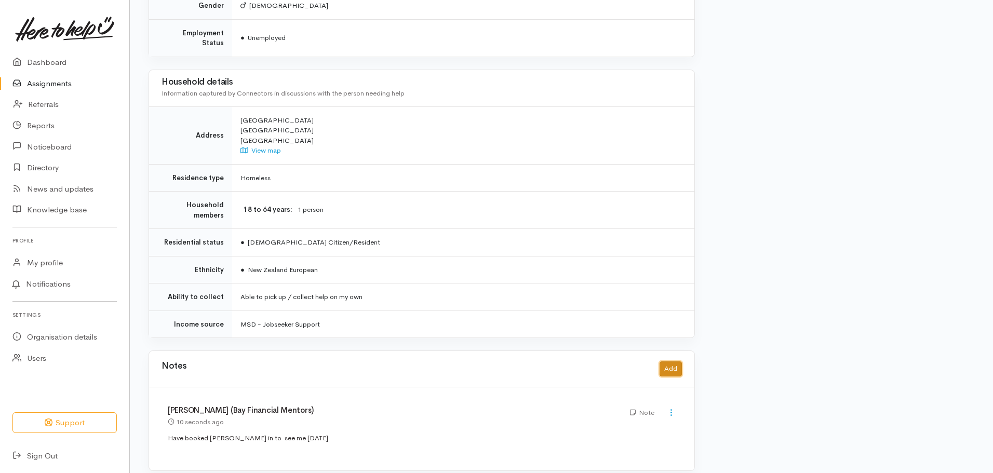
click at [669, 361] on button "Add" at bounding box center [670, 368] width 22 height 15
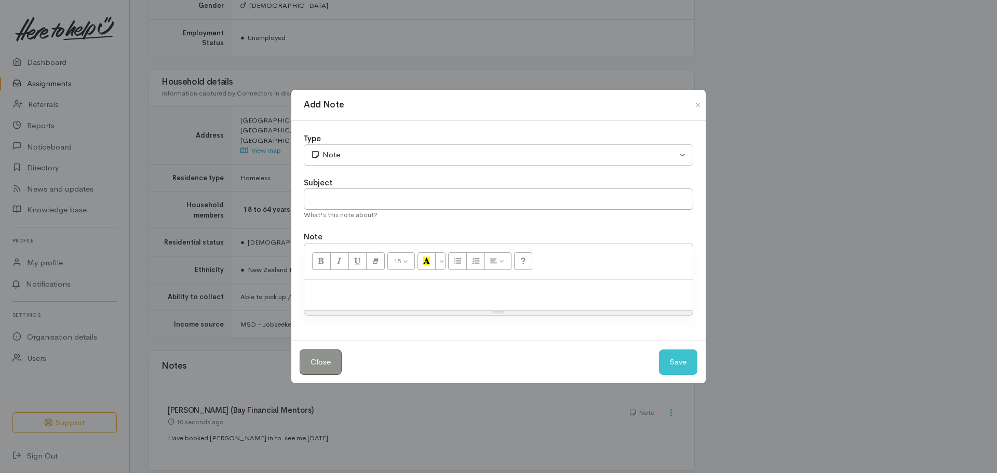
click at [436, 294] on p at bounding box center [498, 291] width 378 height 12
click at [687, 362] on button "Save" at bounding box center [678, 361] width 38 height 25
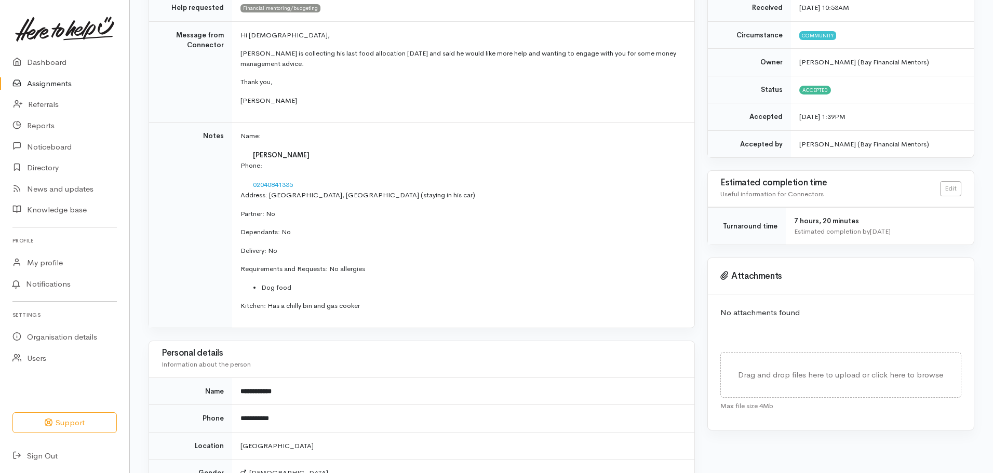
scroll to position [0, 0]
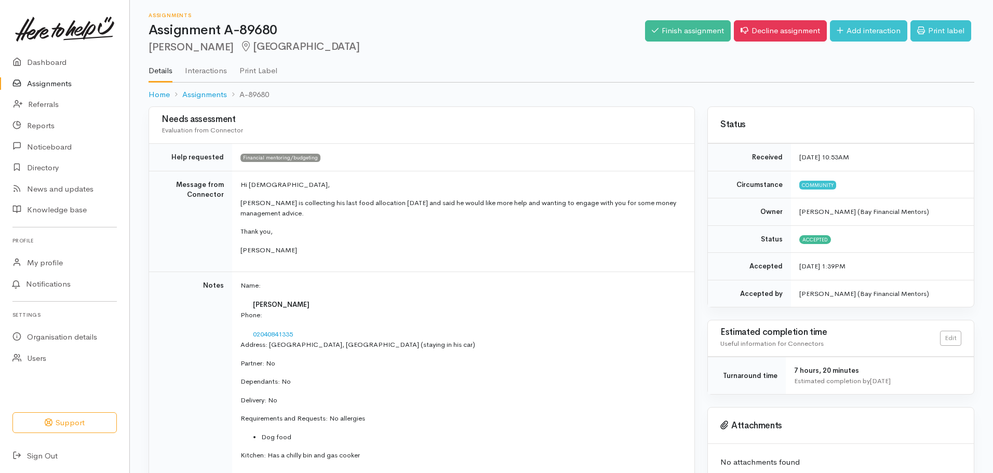
click at [42, 80] on link "Assignments" at bounding box center [64, 83] width 129 height 21
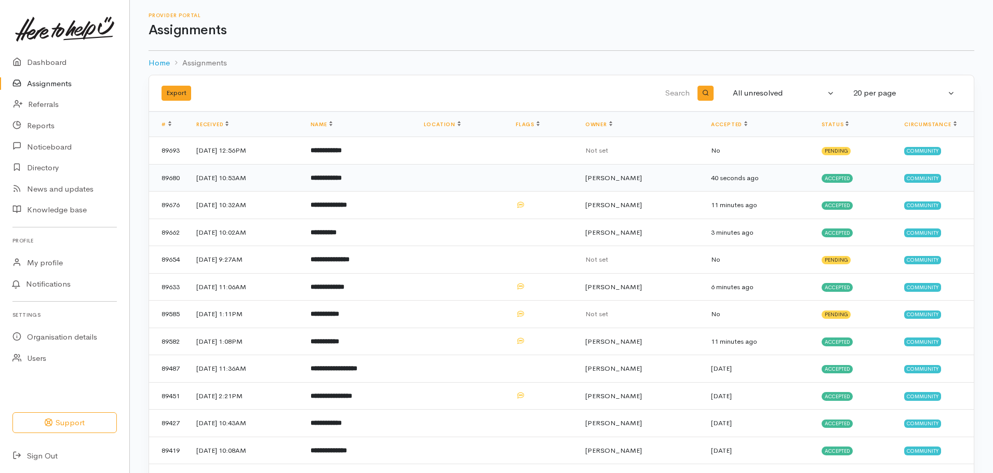
click at [415, 182] on td "**********" at bounding box center [358, 178] width 113 height 28
click at [415, 178] on td "**********" at bounding box center [358, 178] width 113 height 28
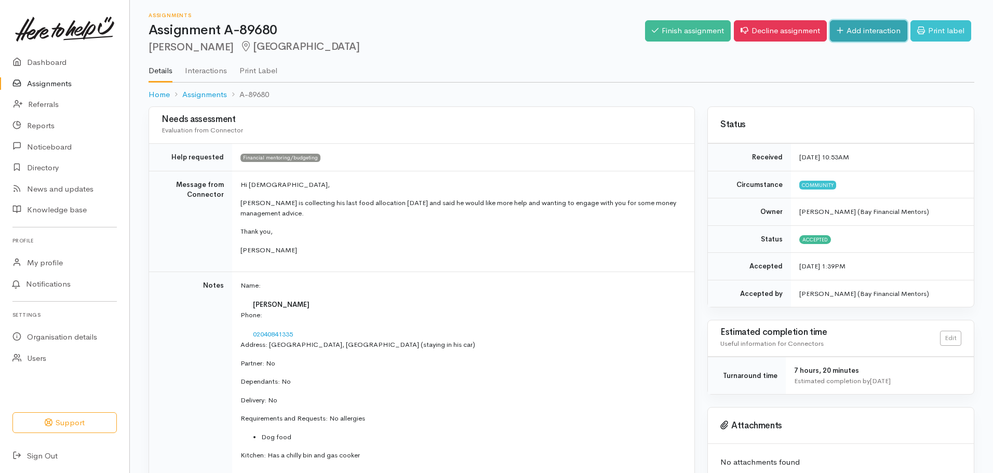
click at [843, 36] on link "Add interaction" at bounding box center [868, 30] width 77 height 21
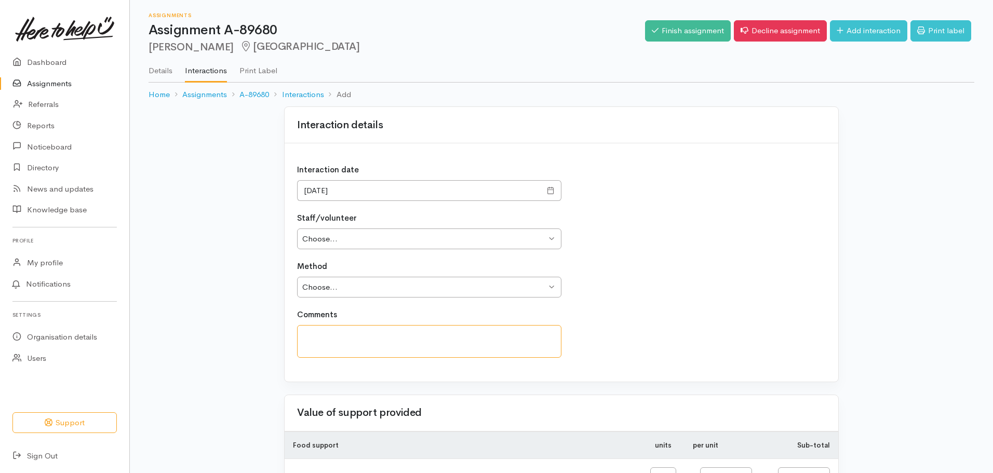
click at [412, 336] on textarea at bounding box center [429, 341] width 264 height 33
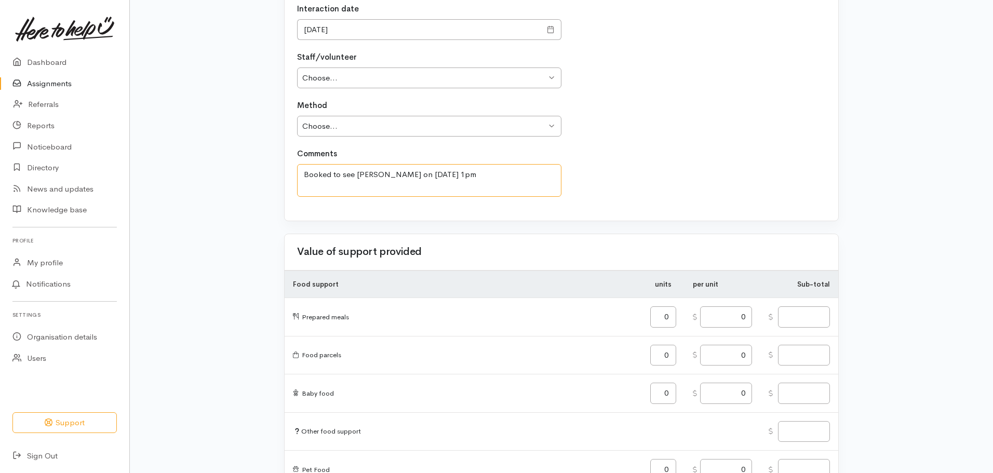
scroll to position [52, 0]
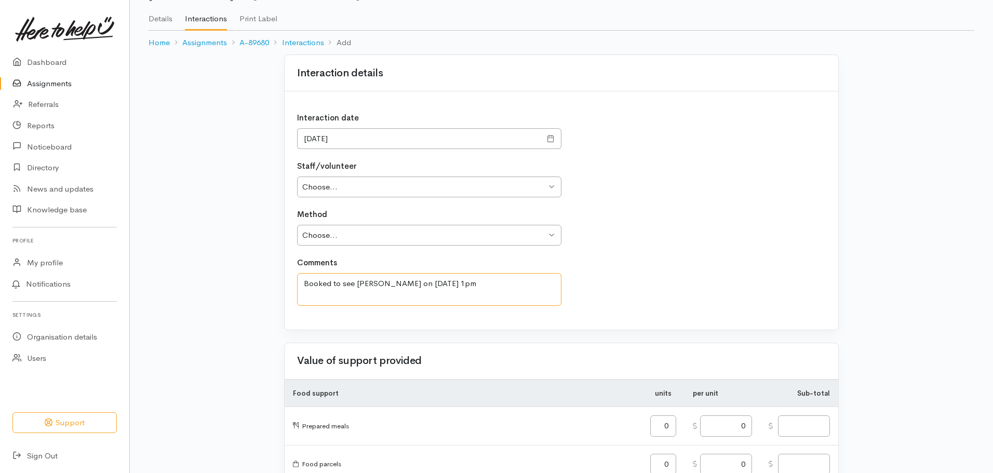
type textarea "Booked to see [PERSON_NAME] on [DATE] 1pm"
click at [601, 240] on div "Method Choose... Phone Visit Other" at bounding box center [561, 227] width 529 height 37
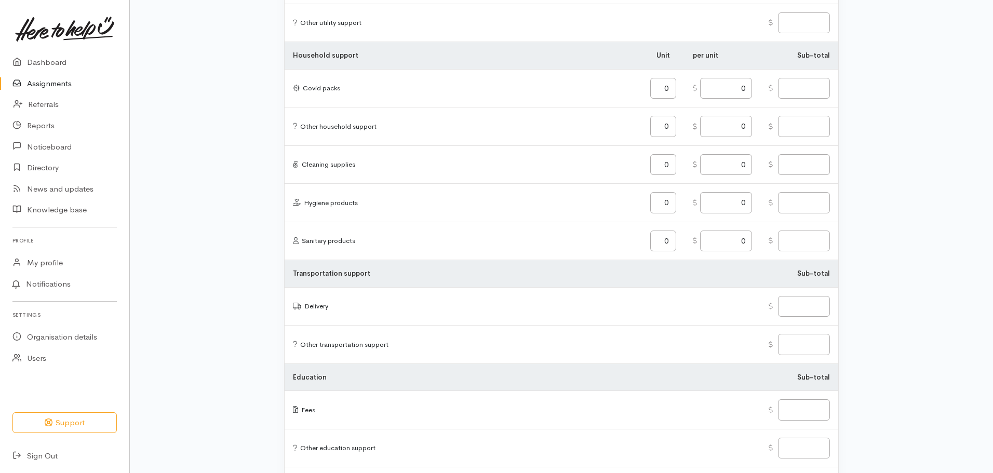
scroll to position [1199, 0]
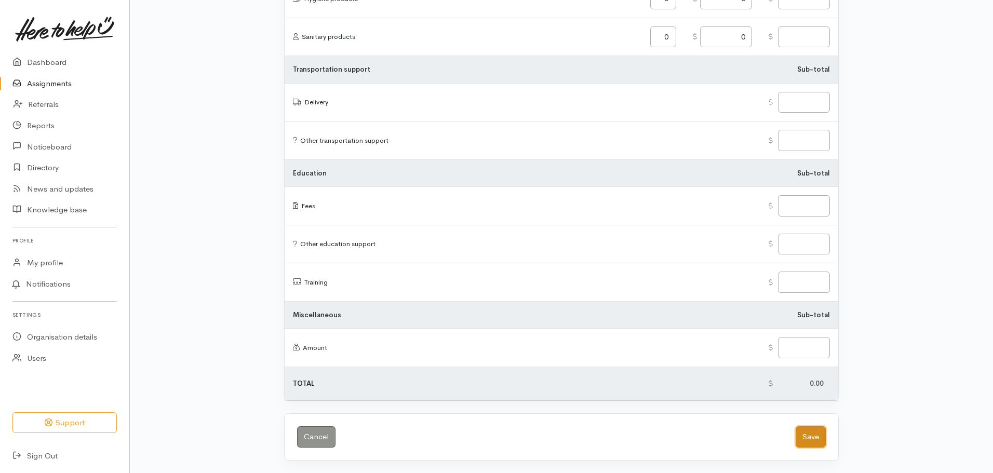
click at [808, 435] on button "Save" at bounding box center [810, 436] width 30 height 21
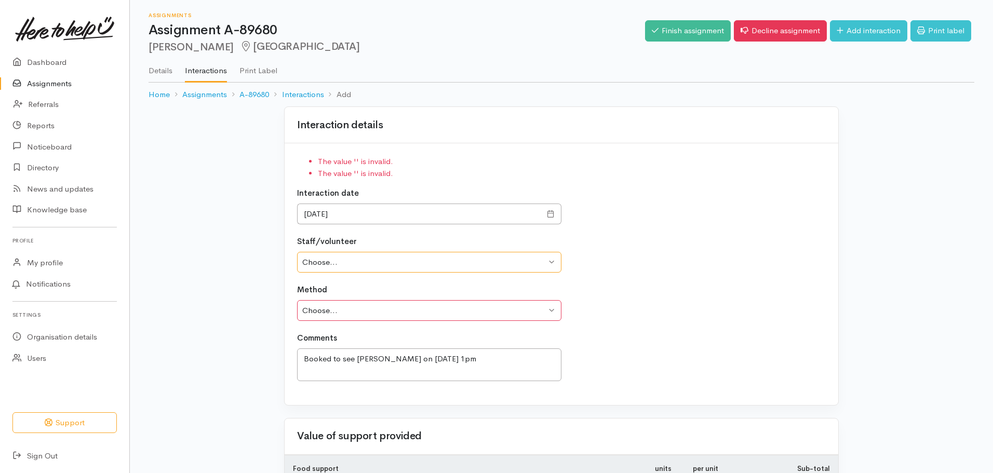
click at [346, 258] on select "Choose... Shirley McCombe Original shared Anna Mellalieu Sheerley Fischer Cody …" at bounding box center [429, 262] width 264 height 21
select select "2617"
click at [297, 252] on select "Choose... Shirley McCombe Original shared Anna Mellalieu Sheerley Fischer Cody …" at bounding box center [429, 262] width 264 height 21
click at [356, 312] on select "Choose... Phone Visit Other" at bounding box center [429, 310] width 264 height 21
select select "1"
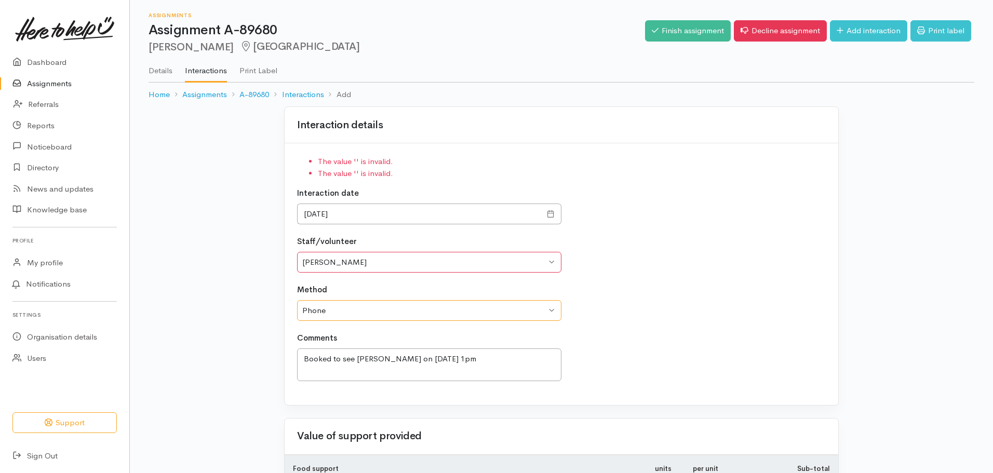
click at [297, 300] on select "Choose... Phone Visit Other" at bounding box center [429, 310] width 264 height 21
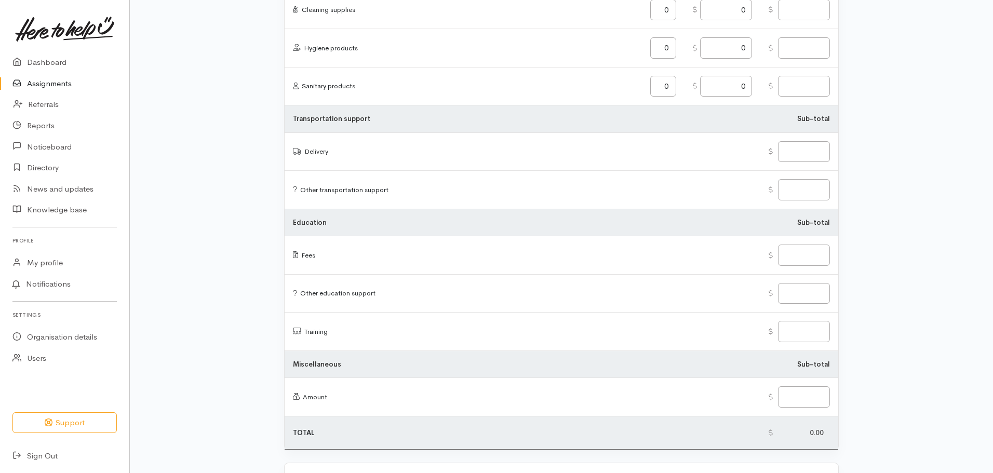
scroll to position [1222, 0]
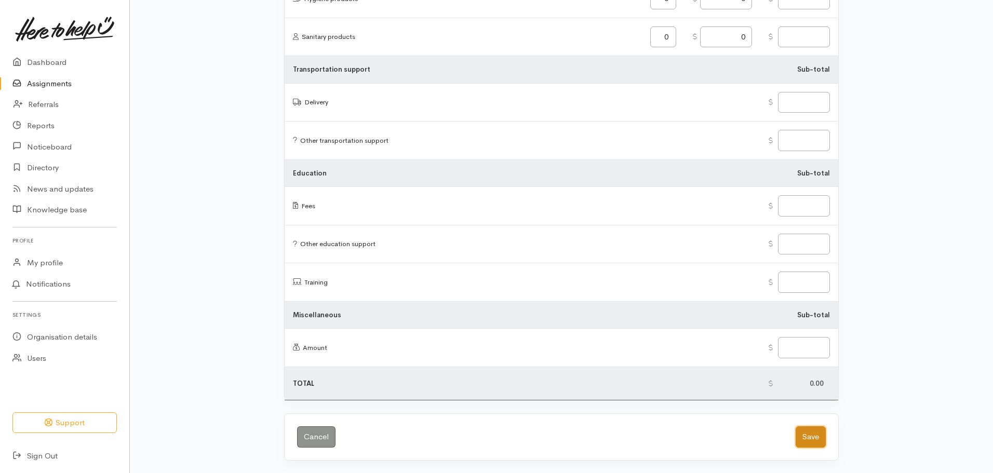
click at [816, 437] on button "Save" at bounding box center [810, 436] width 30 height 21
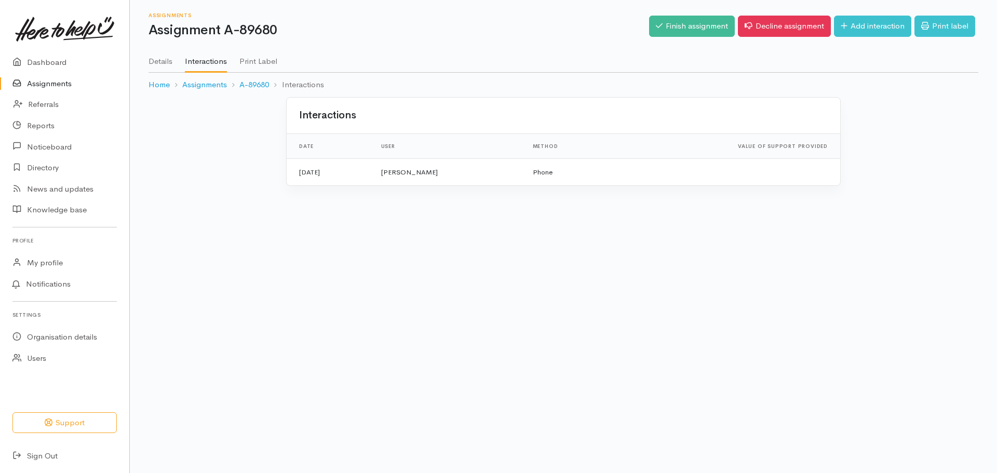
click at [55, 81] on link "Assignments" at bounding box center [64, 83] width 129 height 21
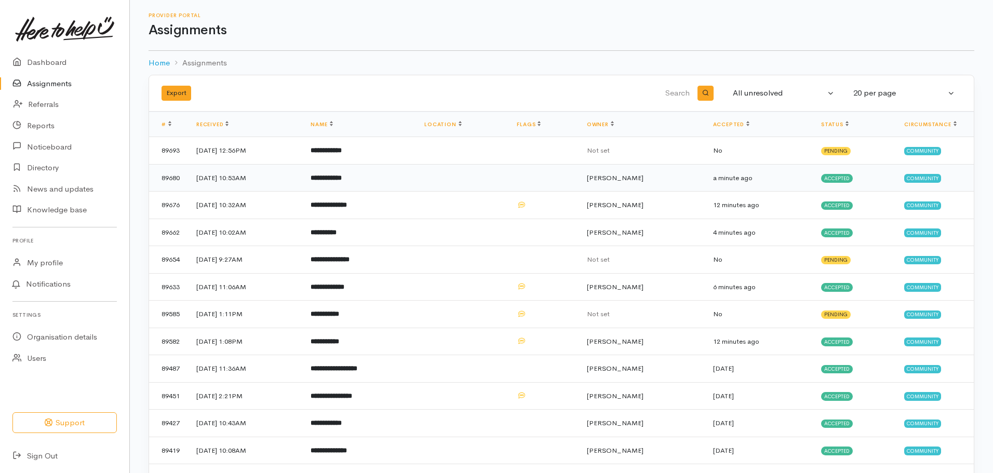
click at [399, 169] on td "**********" at bounding box center [359, 178] width 114 height 28
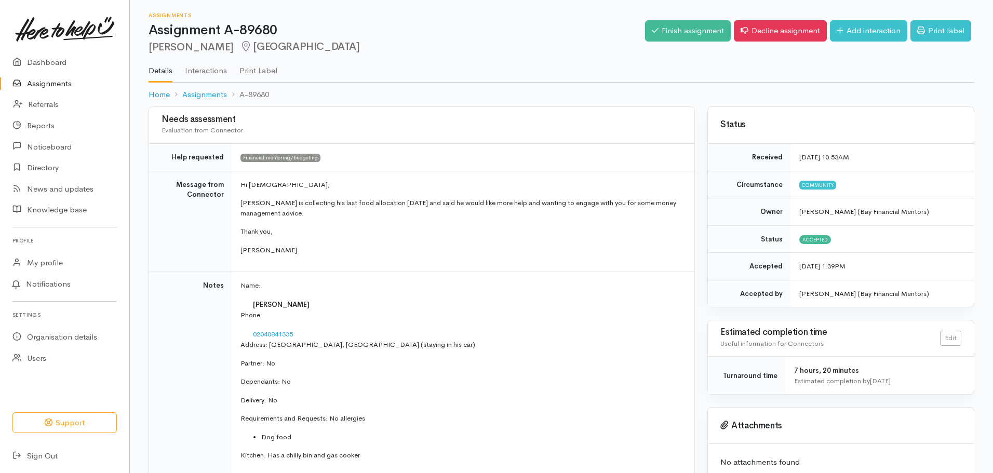
click at [37, 80] on link "Assignments" at bounding box center [64, 83] width 129 height 21
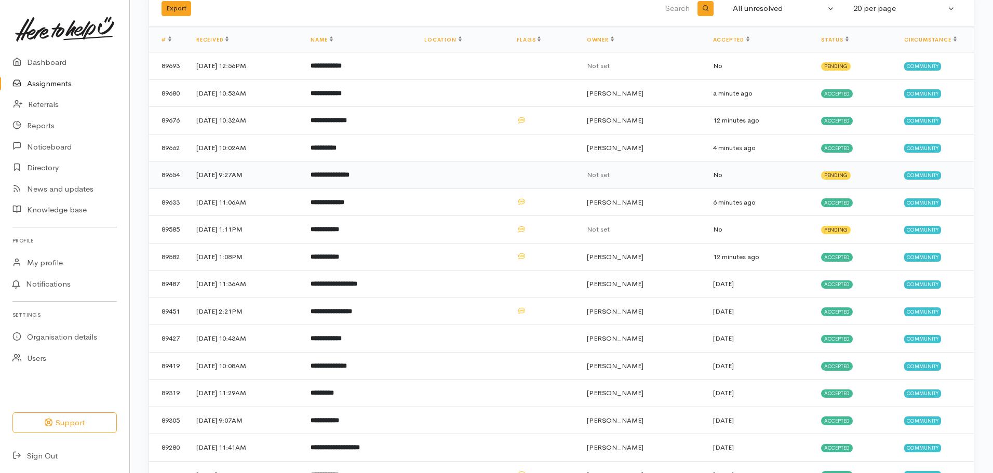
scroll to position [104, 0]
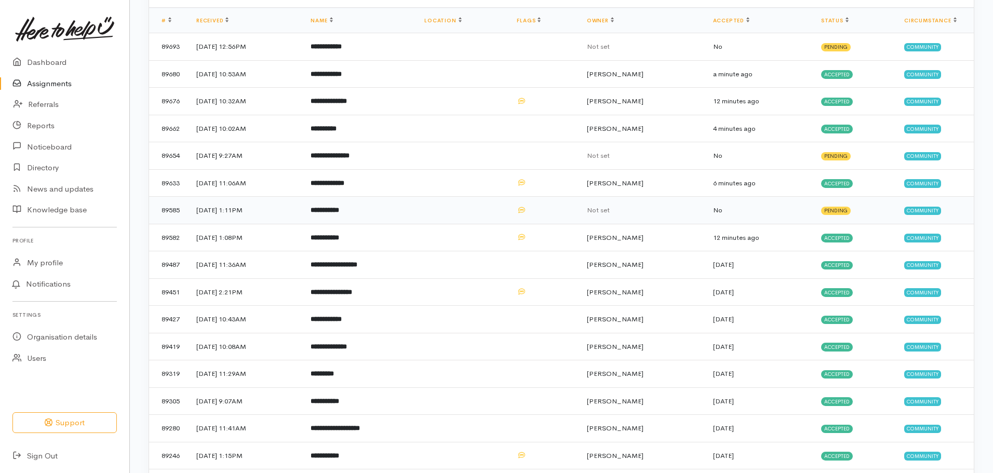
click at [416, 208] on td "**********" at bounding box center [359, 211] width 114 height 28
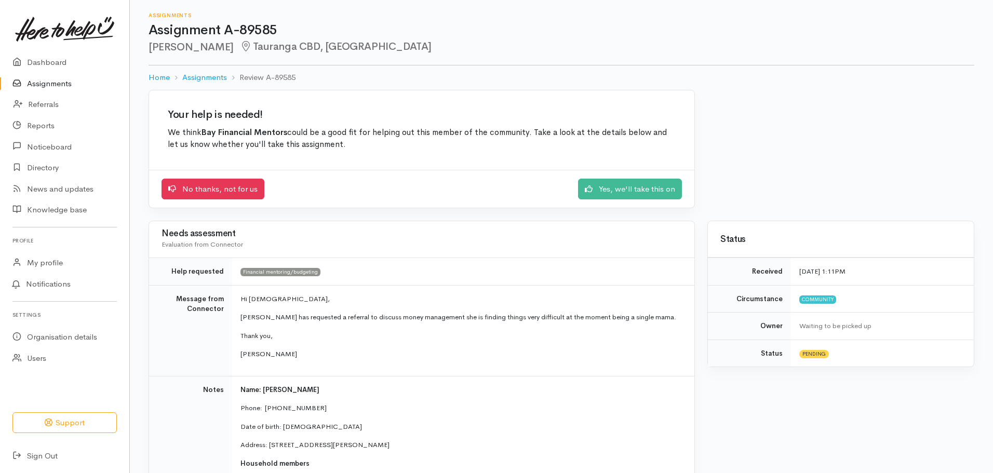
click at [45, 88] on link "Assignments" at bounding box center [64, 83] width 129 height 21
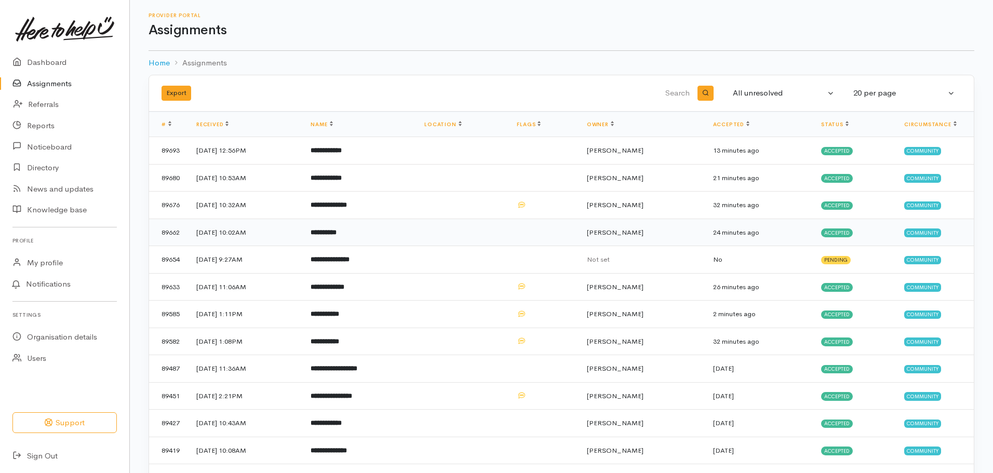
click at [336, 234] on b "**********" at bounding box center [323, 232] width 26 height 7
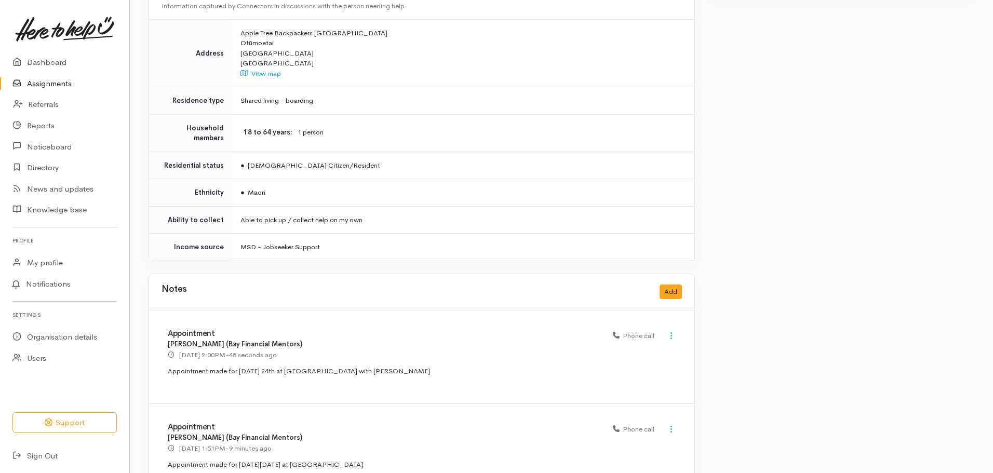
scroll to position [695, 0]
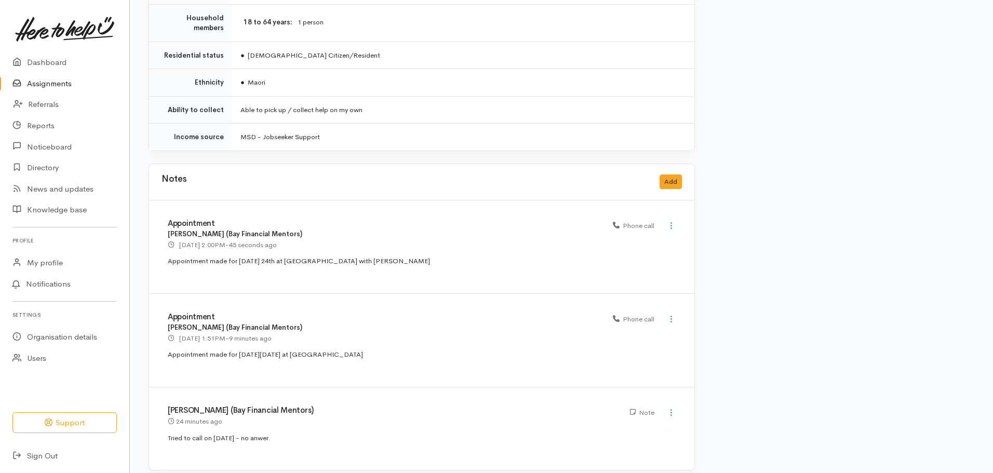
click at [638, 408] on div "Note" at bounding box center [642, 413] width 24 height 10
click at [671, 408] on icon at bounding box center [671, 412] width 9 height 9
click at [639, 425] on link "Edit" at bounding box center [634, 433] width 82 height 16
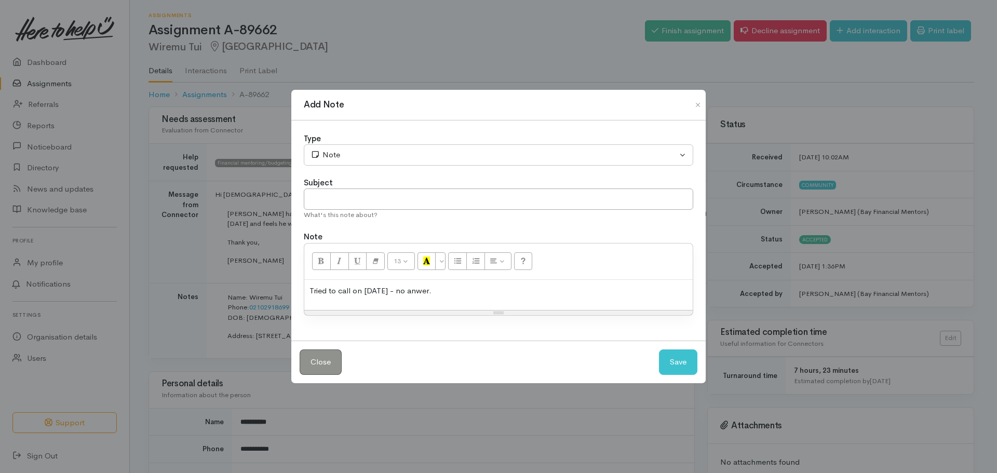
drag, startPoint x: 454, startPoint y: 295, endPoint x: -180, endPoint y: 306, distance: 633.5
click at [0, 306] on html "Support Your 'Here to help u' liaison Your contact within the 'Here to help u' …" at bounding box center [498, 236] width 997 height 473
click at [686, 365] on button "Save" at bounding box center [678, 361] width 38 height 25
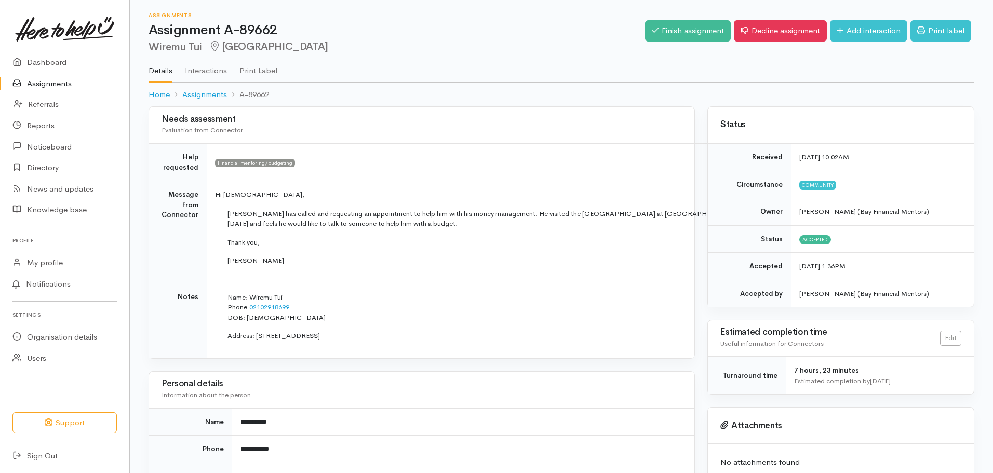
click at [62, 82] on link "Assignments" at bounding box center [64, 83] width 129 height 21
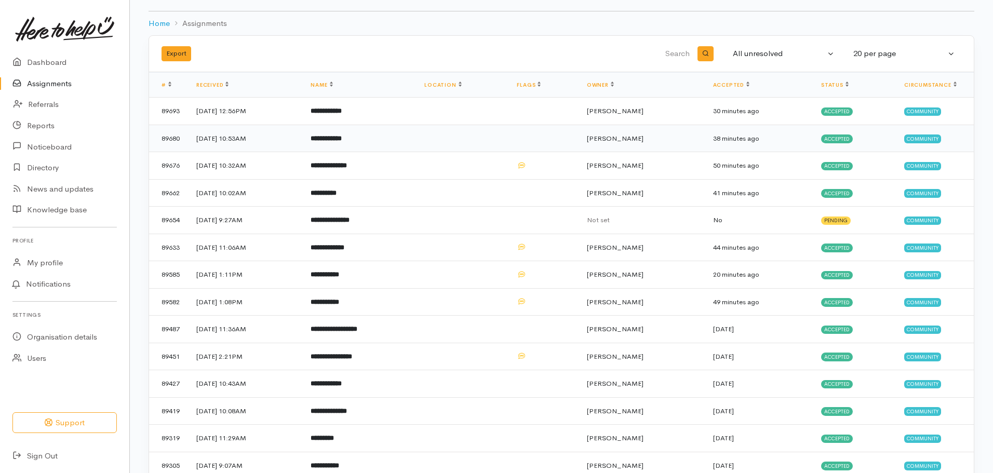
scroll to position [104, 0]
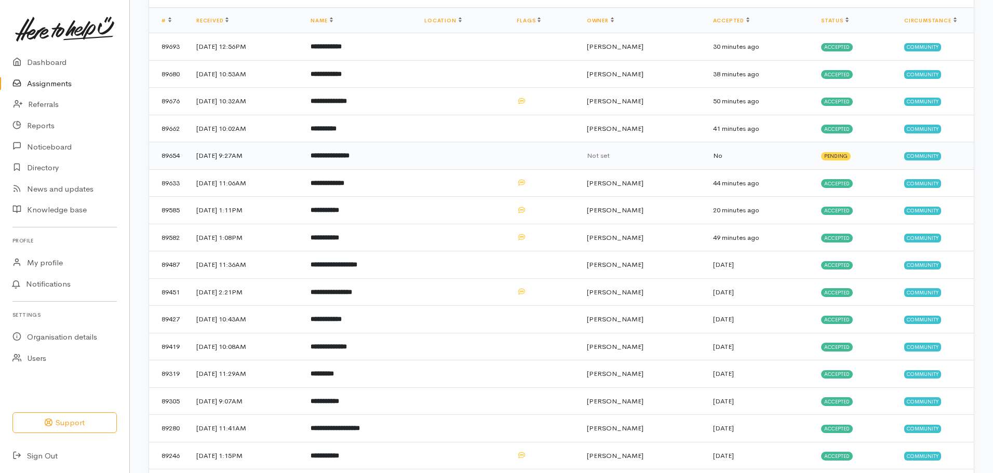
click at [416, 152] on td "**********" at bounding box center [359, 156] width 114 height 28
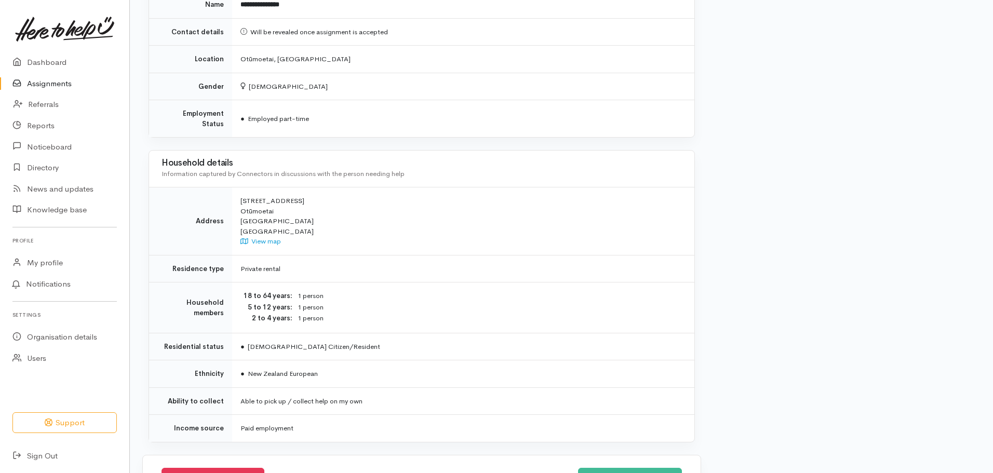
scroll to position [706, 0]
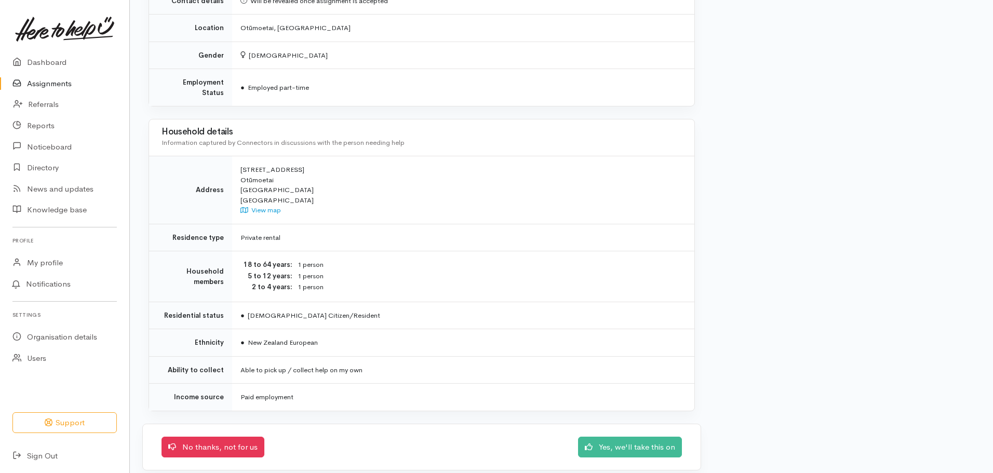
click at [378, 329] on td "● New Zealand European" at bounding box center [463, 343] width 462 height 28
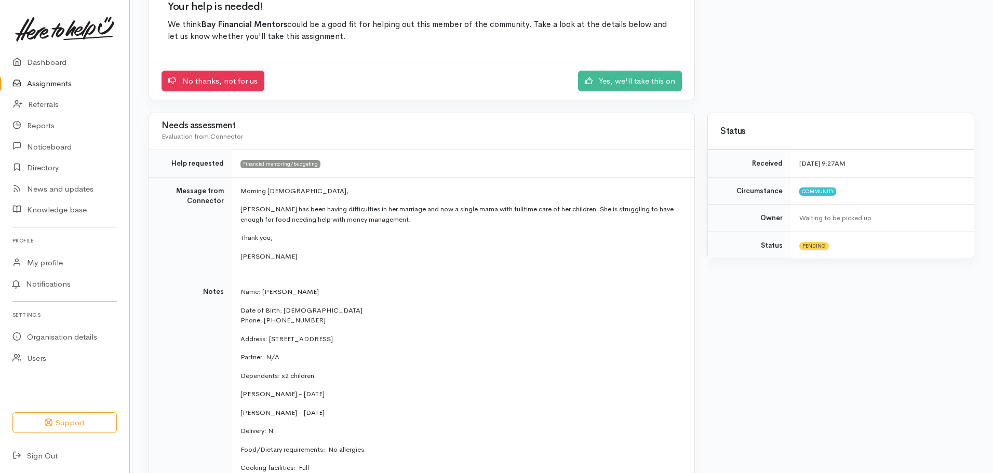
scroll to position [0, 0]
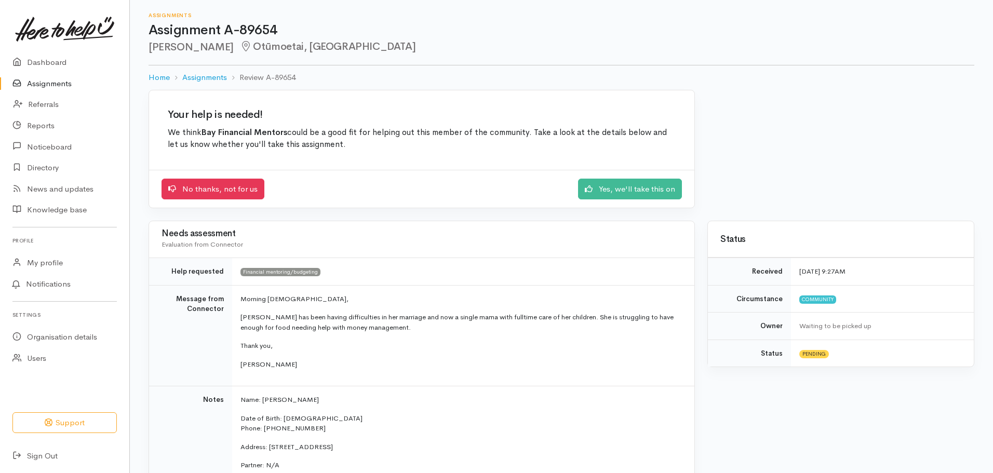
click at [50, 78] on link "Assignments" at bounding box center [64, 83] width 129 height 21
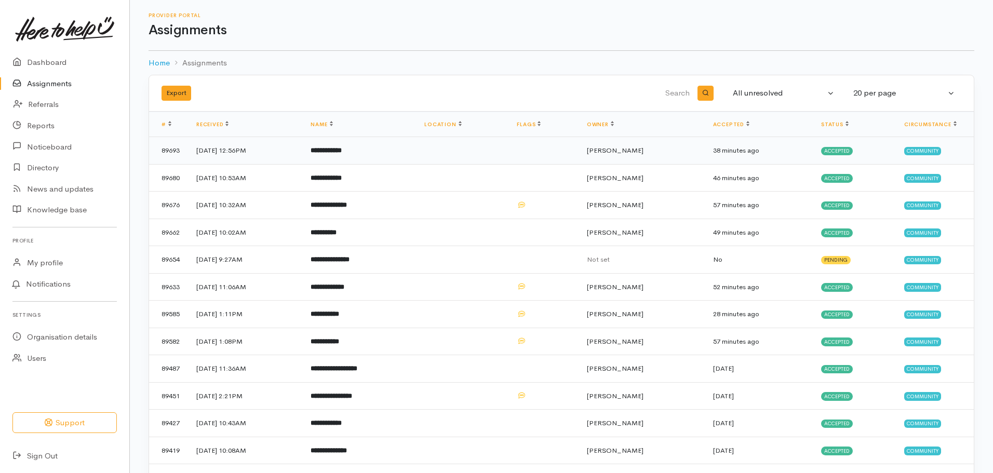
click at [396, 152] on td "**********" at bounding box center [359, 151] width 114 height 28
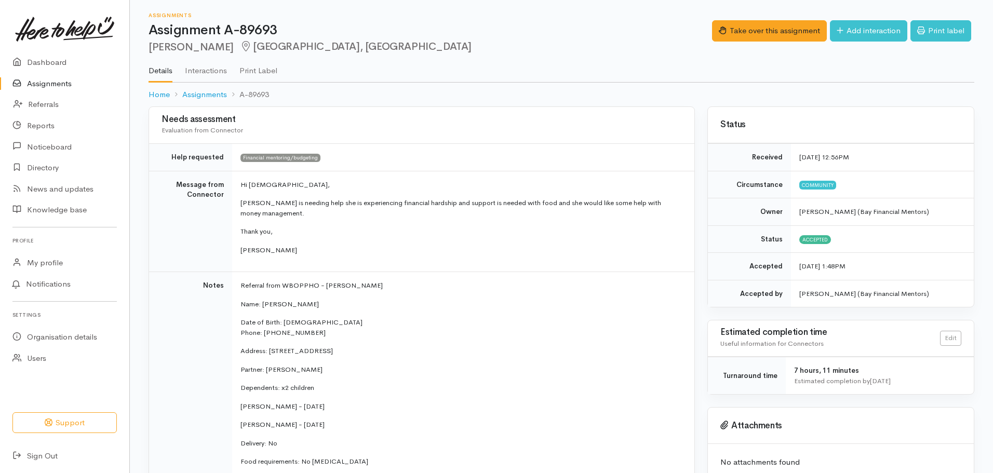
click at [71, 77] on link "Assignments" at bounding box center [64, 83] width 129 height 21
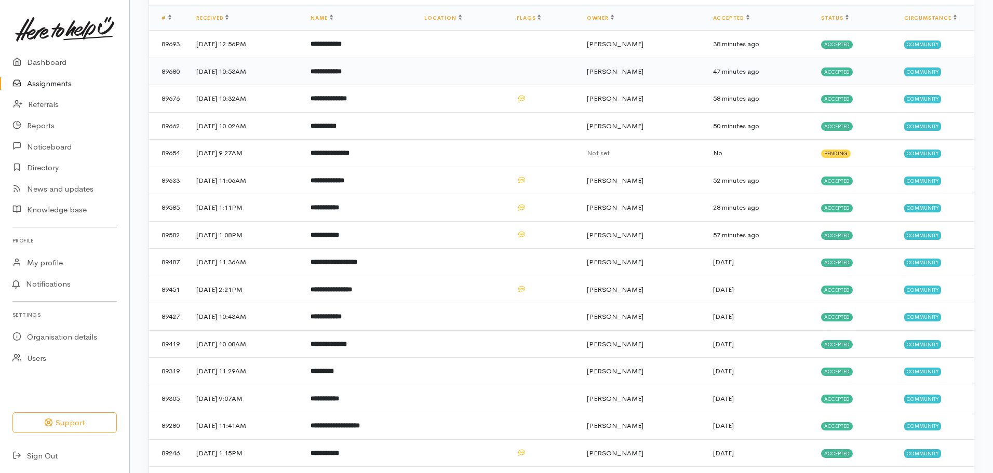
scroll to position [156, 0]
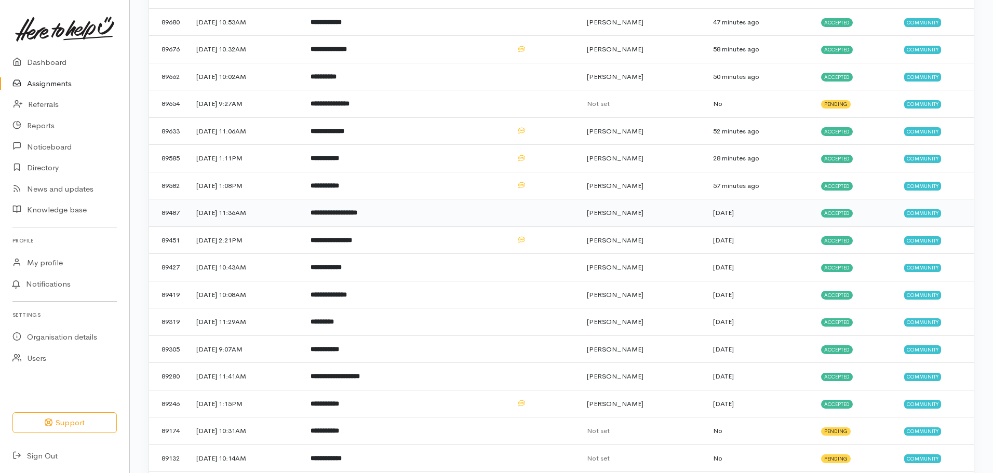
click at [408, 205] on td "**********" at bounding box center [359, 213] width 114 height 28
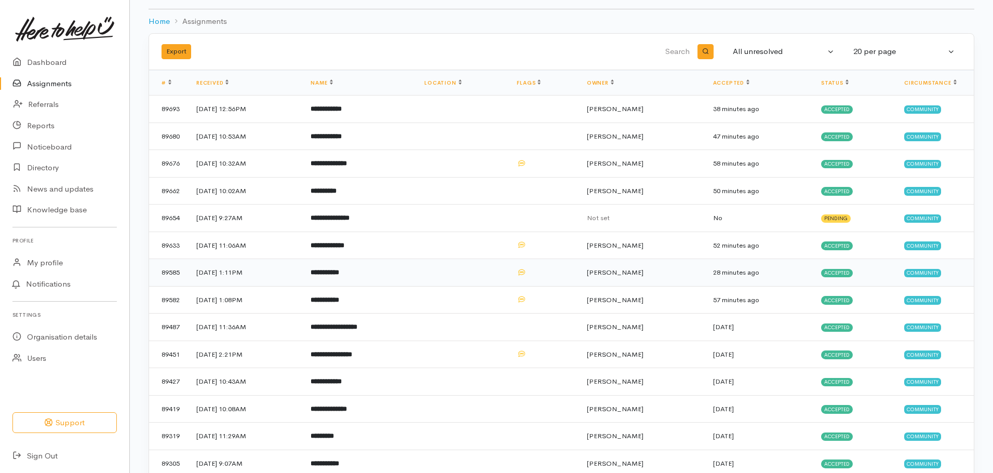
scroll to position [104, 0]
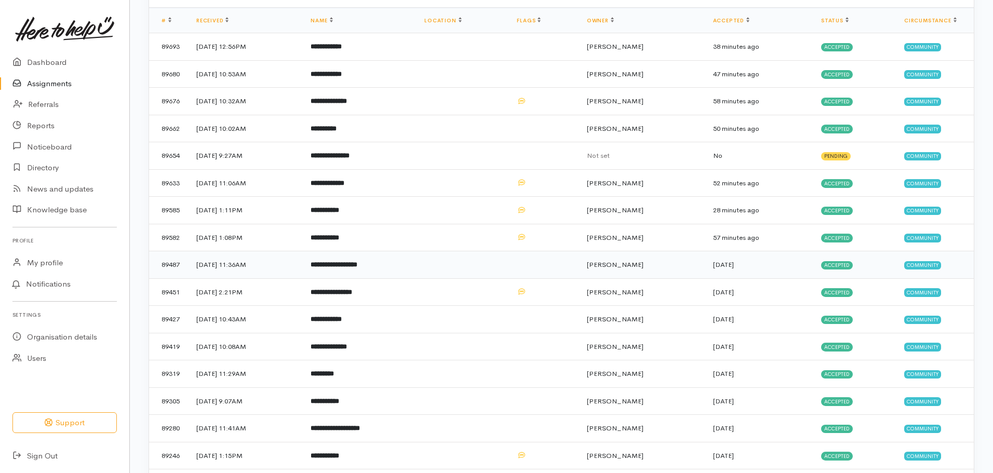
click at [404, 259] on td "**********" at bounding box center [359, 265] width 114 height 28
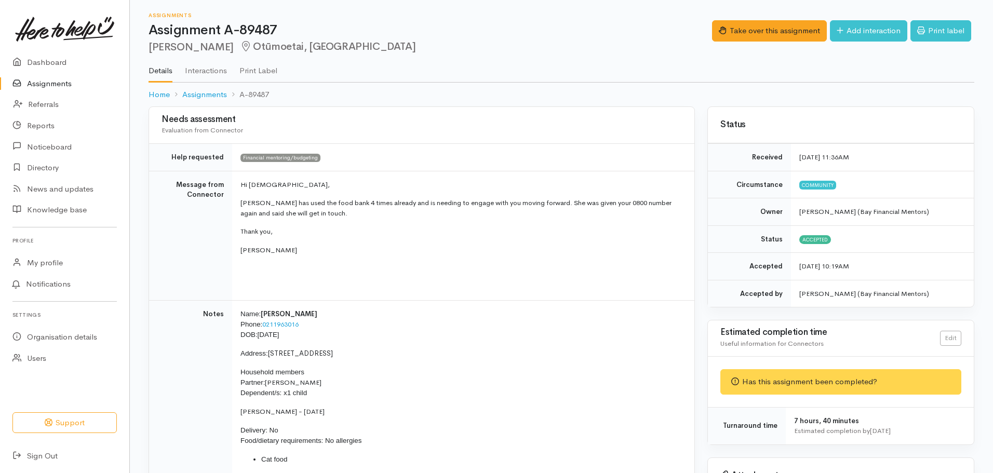
click at [70, 76] on link "Assignments" at bounding box center [64, 83] width 129 height 21
